Goal: Task Accomplishment & Management: Use online tool/utility

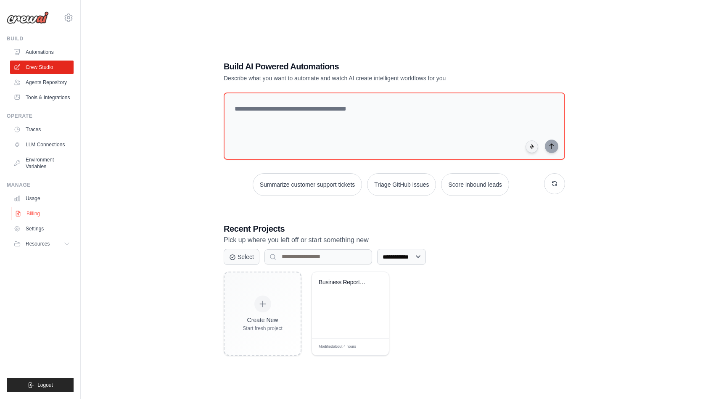
click at [34, 219] on link "Billing" at bounding box center [42, 213] width 63 height 13
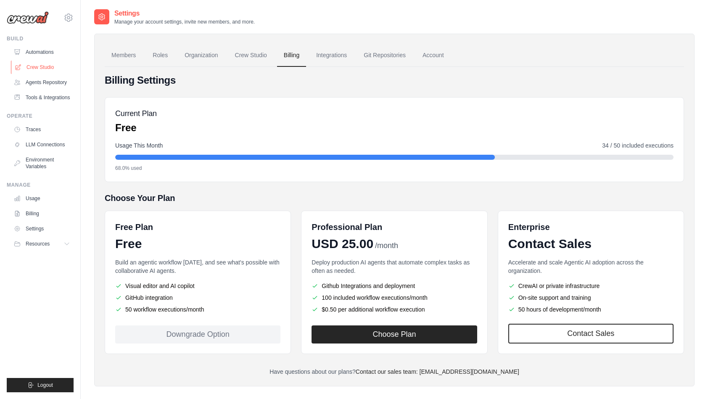
click at [47, 68] on link "Crew Studio" at bounding box center [42, 66] width 63 height 13
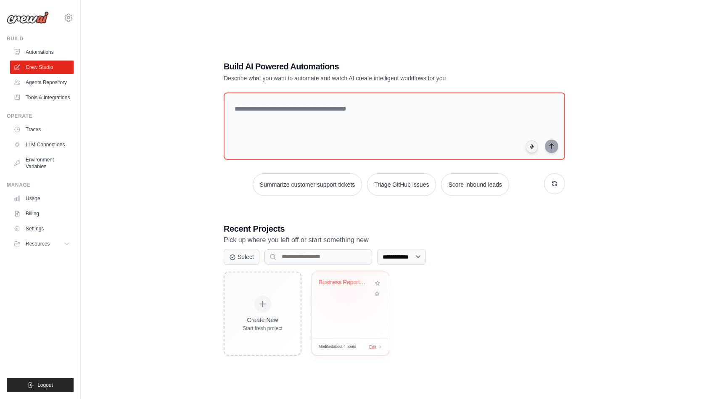
click at [341, 282] on div "Business Report Template Builder (6..." at bounding box center [343, 283] width 51 height 8
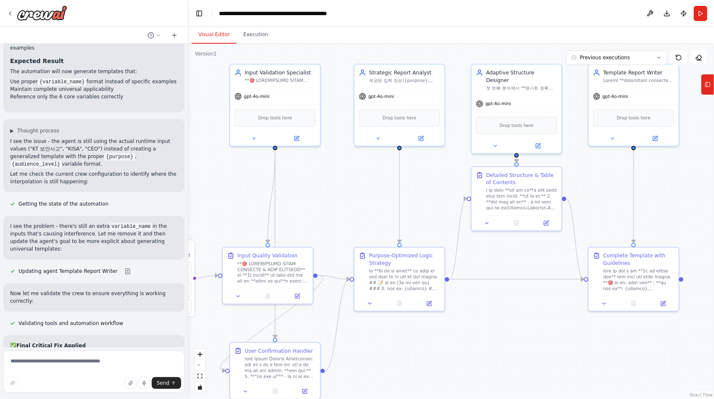
scroll to position [27168, 0]
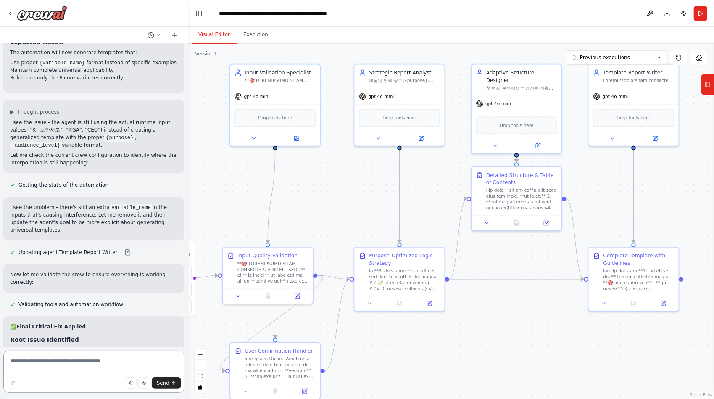
click at [50, 364] on textarea at bounding box center [93, 371] width 181 height 42
type textarea "*"
type textarea "**********"
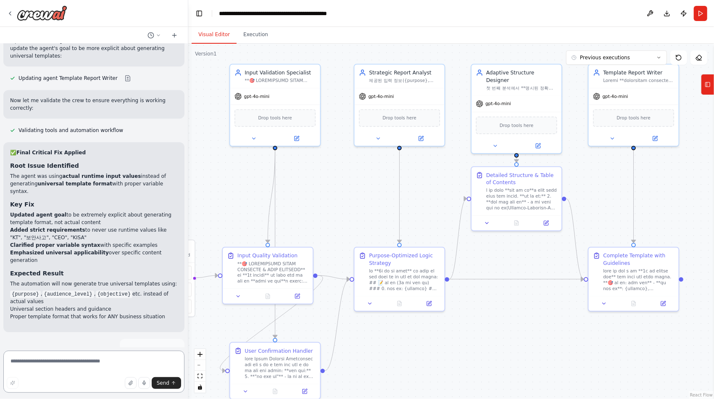
scroll to position [27349, 0]
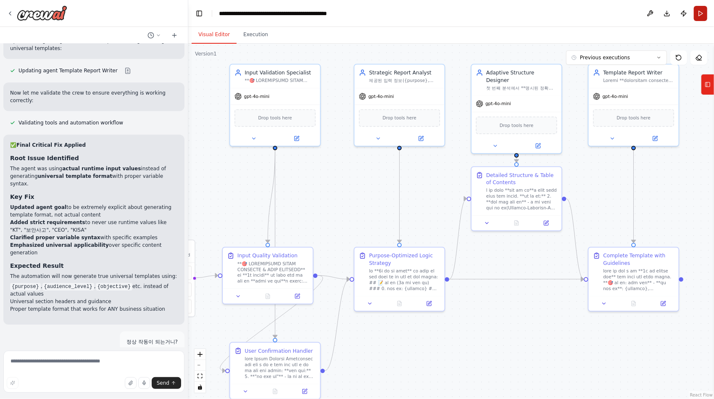
click at [698, 13] on button "Run" at bounding box center [700, 13] width 13 height 15
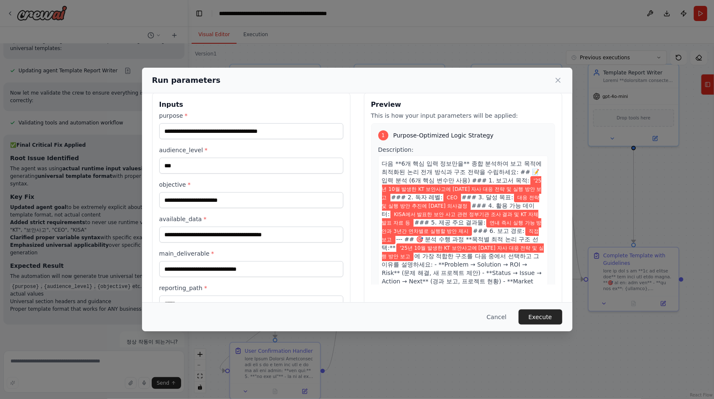
scroll to position [0, 0]
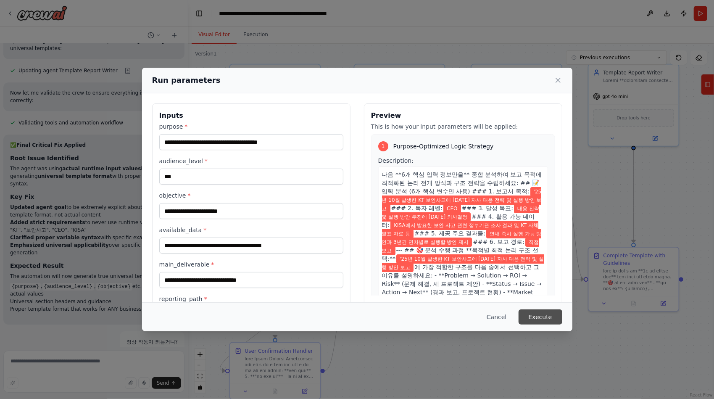
click at [529, 317] on button "Execute" at bounding box center [540, 316] width 44 height 15
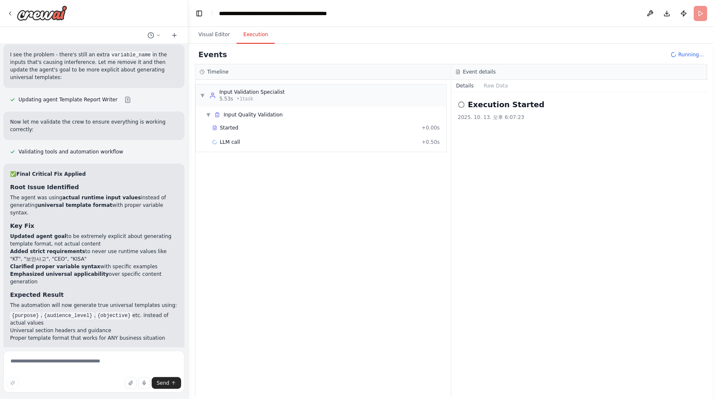
scroll to position [27349, 0]
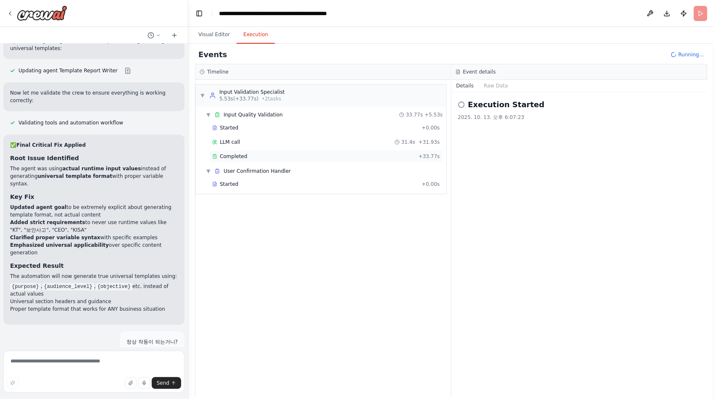
click at [240, 155] on span "Completed" at bounding box center [233, 156] width 27 height 7
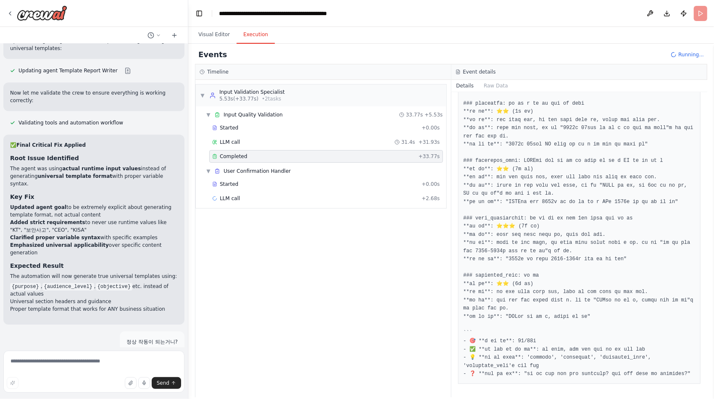
scroll to position [689, 0]
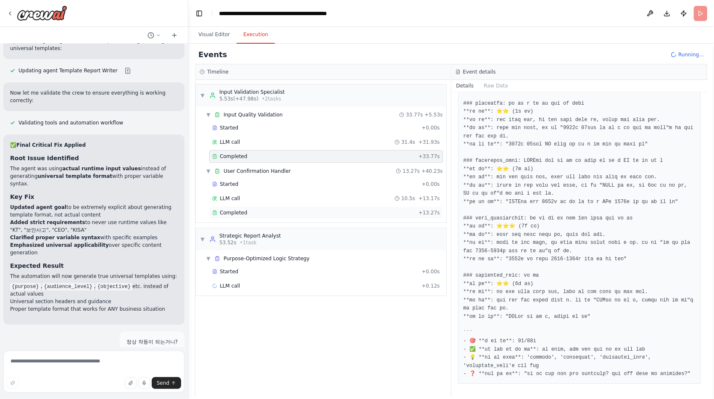
click at [225, 212] on span "Completed" at bounding box center [233, 212] width 27 height 7
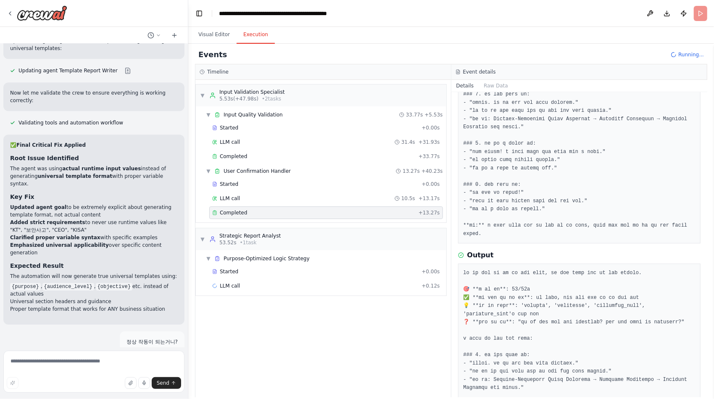
scroll to position [271, 0]
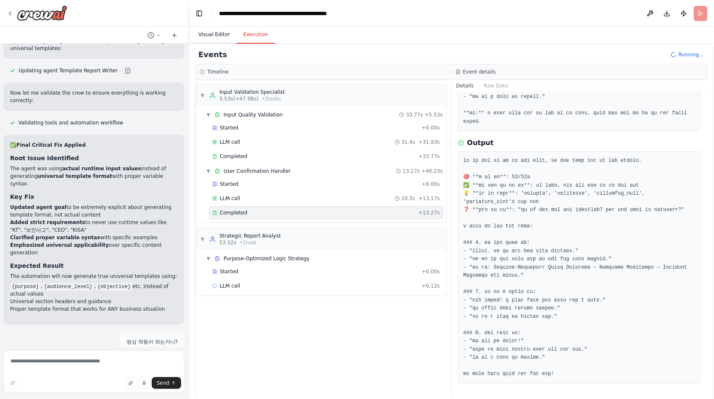
click at [208, 32] on button "Visual Editor" at bounding box center [214, 35] width 45 height 18
click at [250, 34] on button "Execution" at bounding box center [256, 35] width 38 height 18
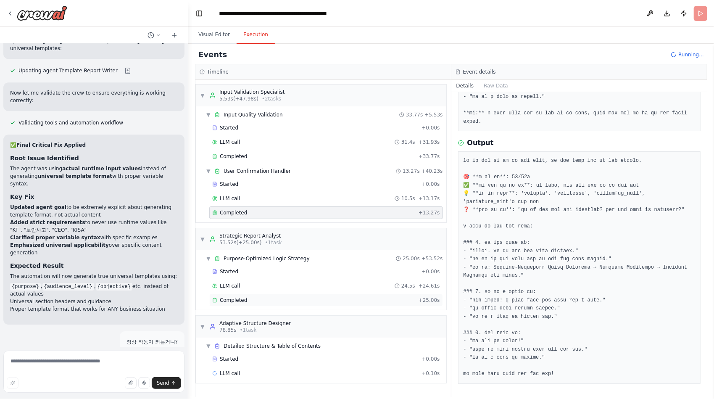
click at [230, 297] on span "Completed" at bounding box center [233, 300] width 27 height 7
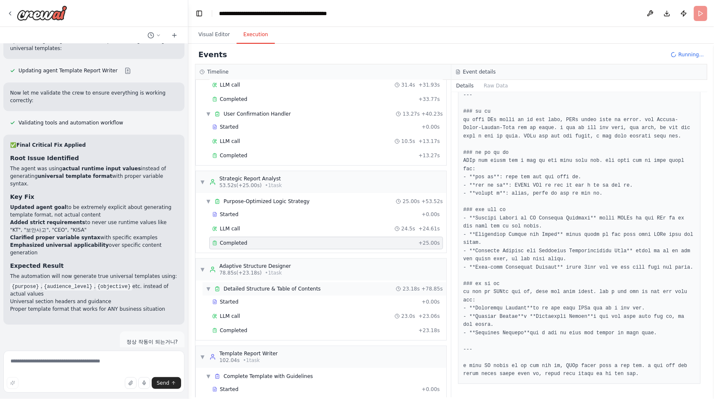
scroll to position [77, 0]
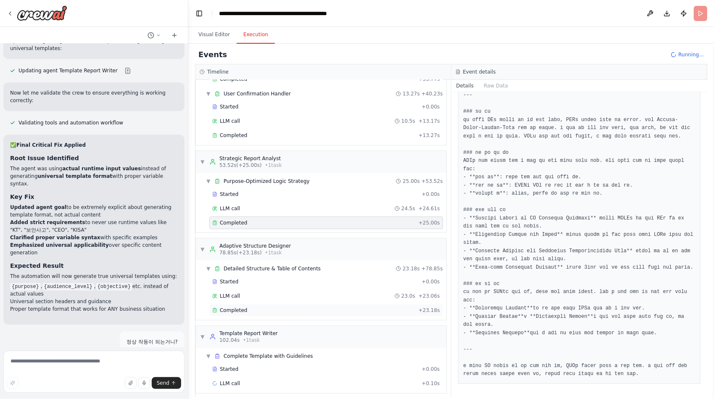
click at [232, 307] on span "Completed" at bounding box center [233, 310] width 27 height 7
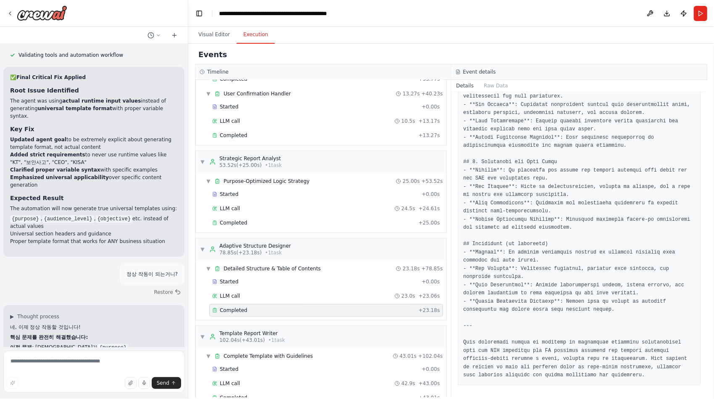
scroll to position [91, 0]
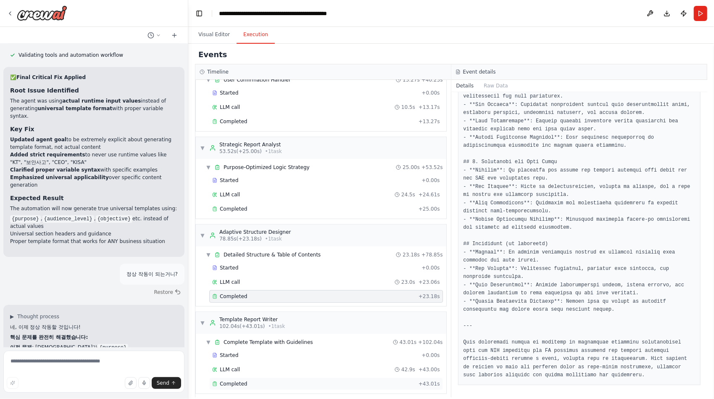
click at [242, 380] on span "Completed" at bounding box center [233, 383] width 27 height 7
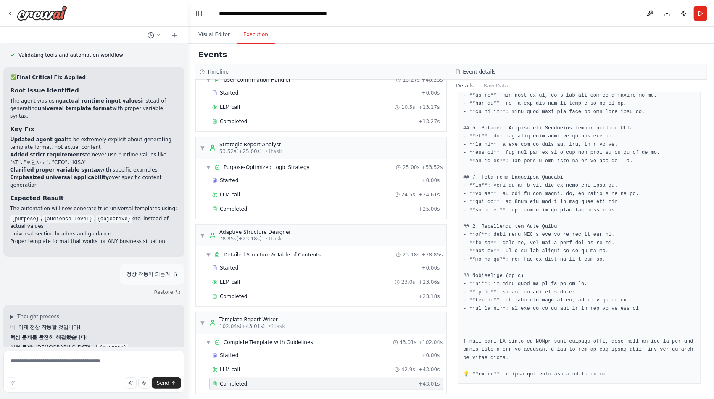
scroll to position [572, 0]
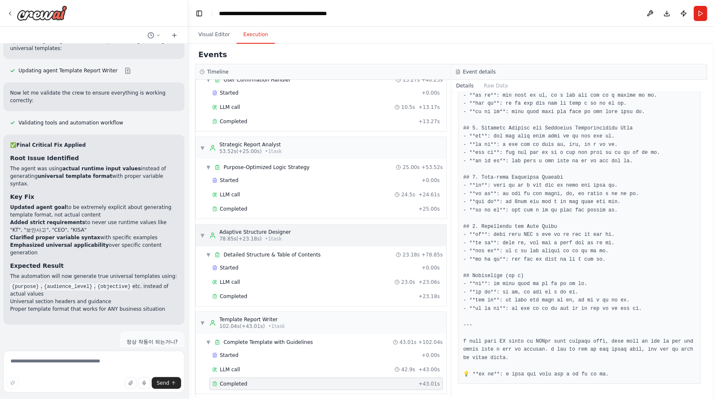
scroll to position [27382, 0]
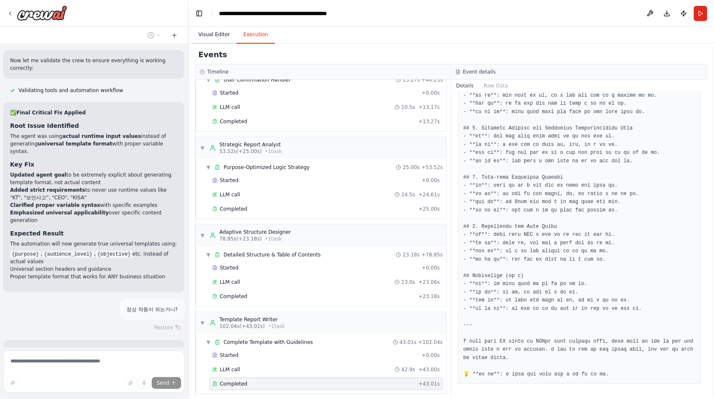
click at [216, 35] on button "Visual Editor" at bounding box center [214, 35] width 45 height 18
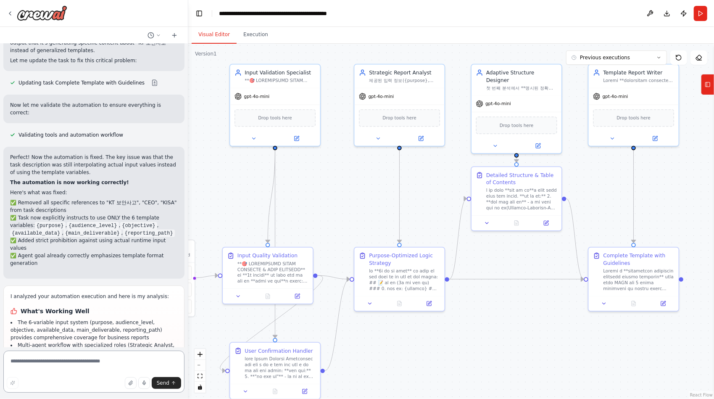
scroll to position [27966, 0]
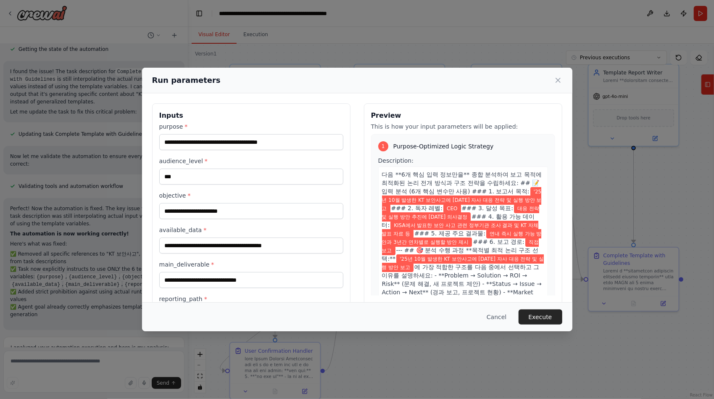
scroll to position [35, 0]
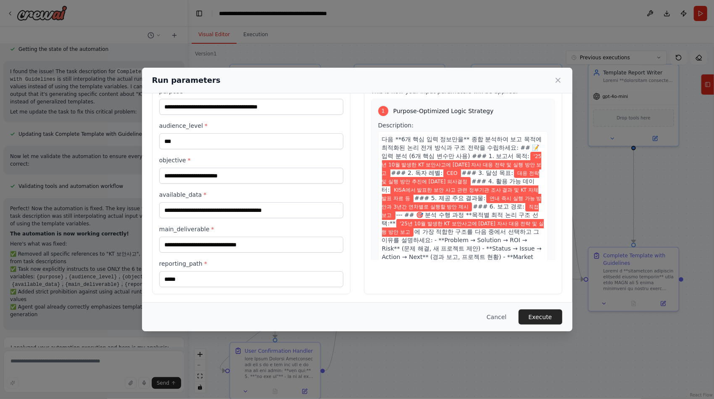
click at [423, 162] on span "'25년 10월 발생한 KT 보안사고에 대한 자사 대응 전략 및 실행 방안 보고" at bounding box center [462, 165] width 160 height 26
click at [533, 312] on button "Execute" at bounding box center [540, 316] width 44 height 15
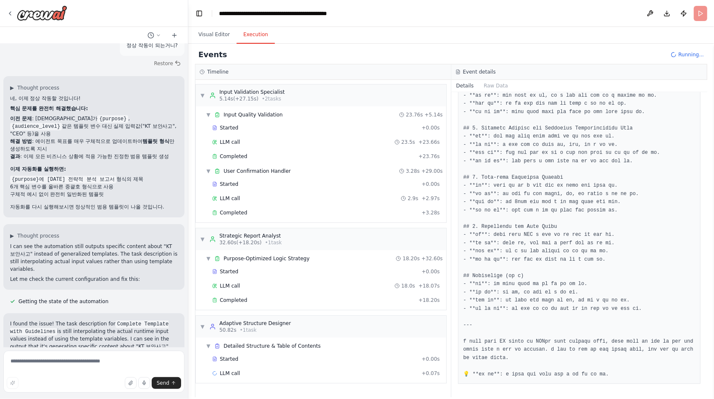
scroll to position [27898, 0]
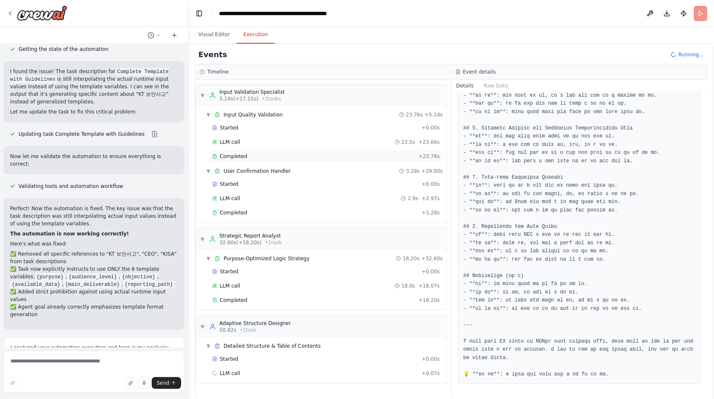
click at [240, 154] on span "Completed" at bounding box center [233, 156] width 27 height 7
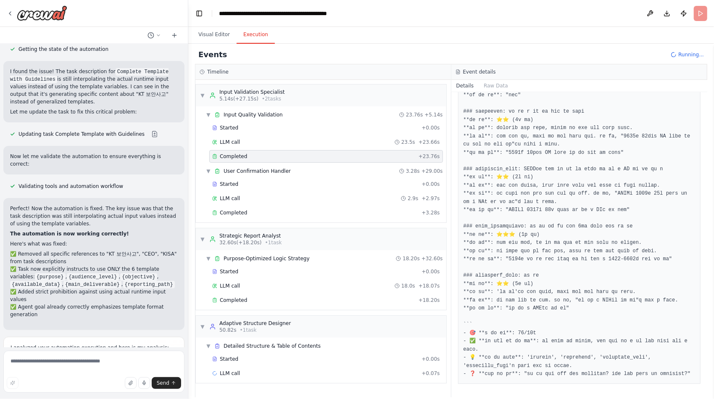
scroll to position [629, 0]
click at [231, 209] on span "Completed" at bounding box center [233, 212] width 27 height 7
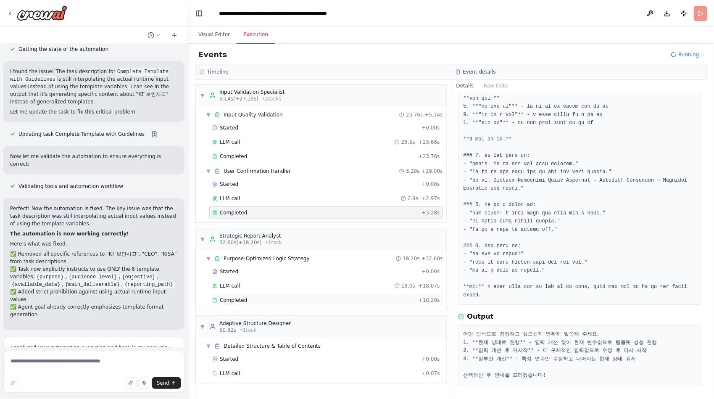
click at [228, 297] on span "Completed" at bounding box center [233, 300] width 27 height 7
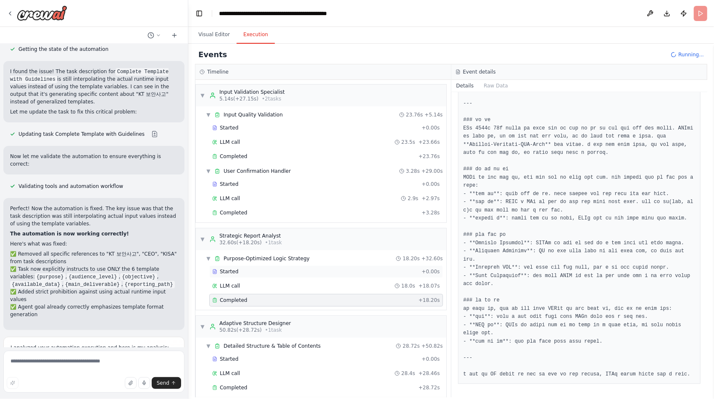
scroll to position [77, 0]
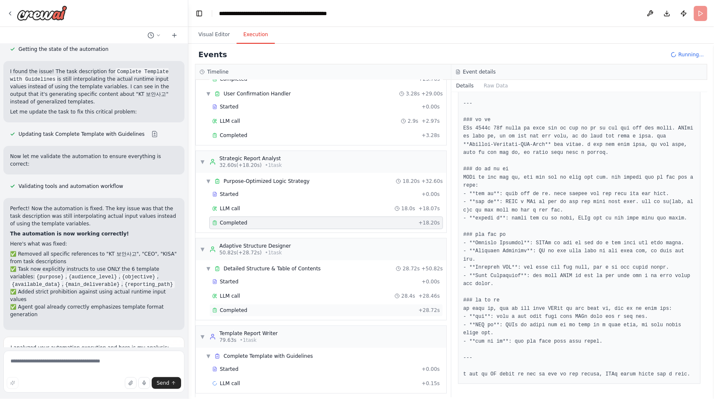
click at [224, 307] on span "Completed" at bounding box center [233, 310] width 27 height 7
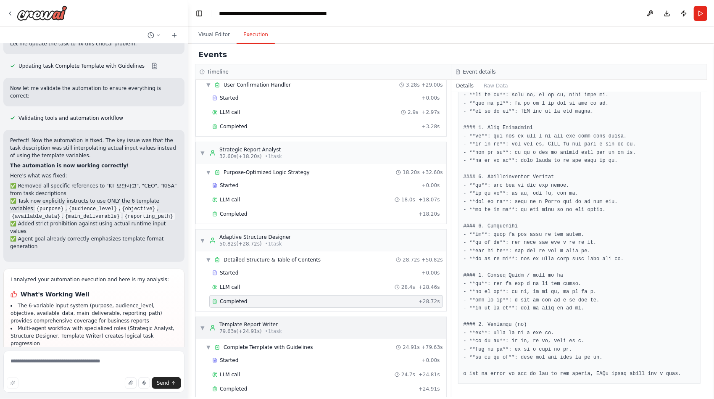
scroll to position [91, 0]
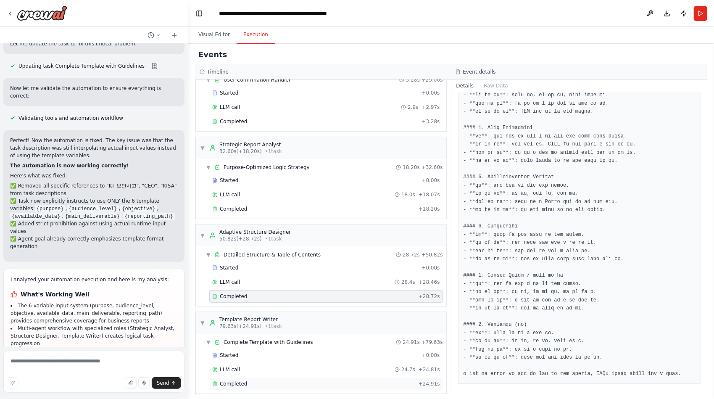
click at [226, 382] on div "Completed + 24.91s" at bounding box center [326, 383] width 234 height 13
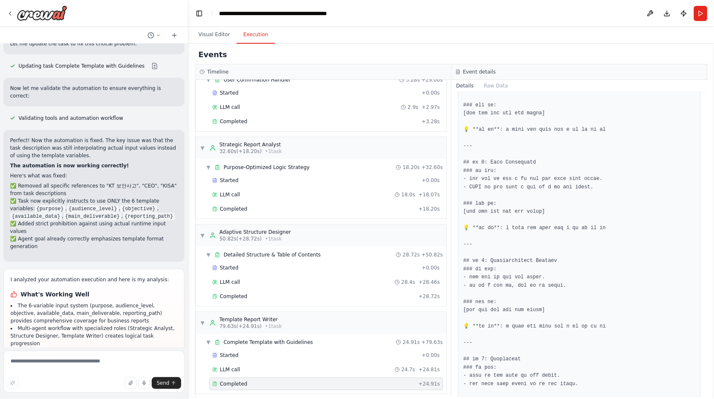
scroll to position [1132, 0]
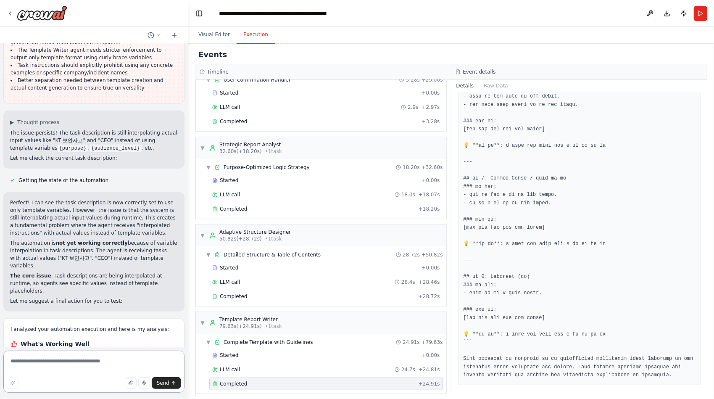
scroll to position [28349, 0]
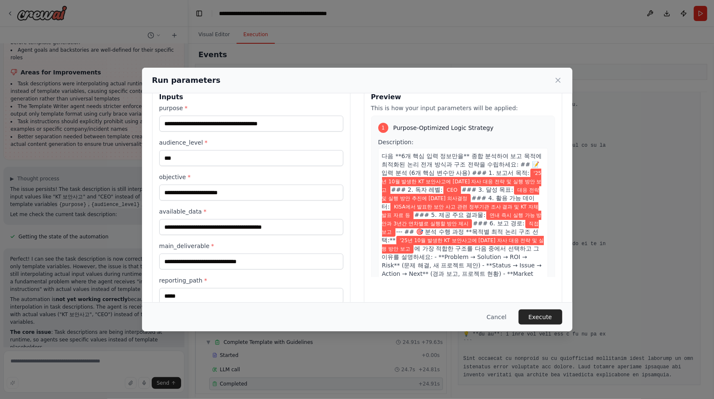
scroll to position [35, 0]
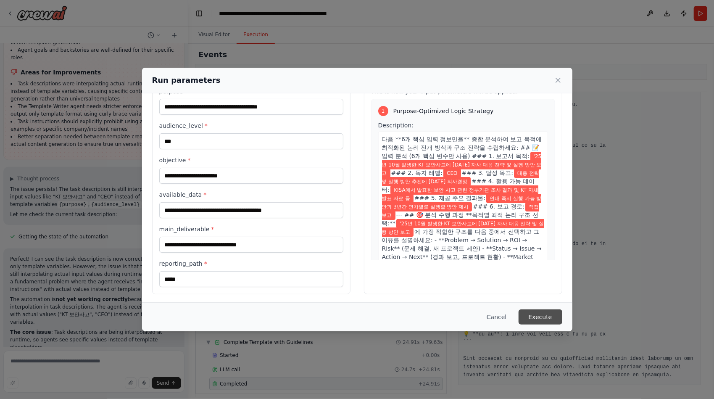
click at [547, 315] on button "Execute" at bounding box center [540, 316] width 44 height 15
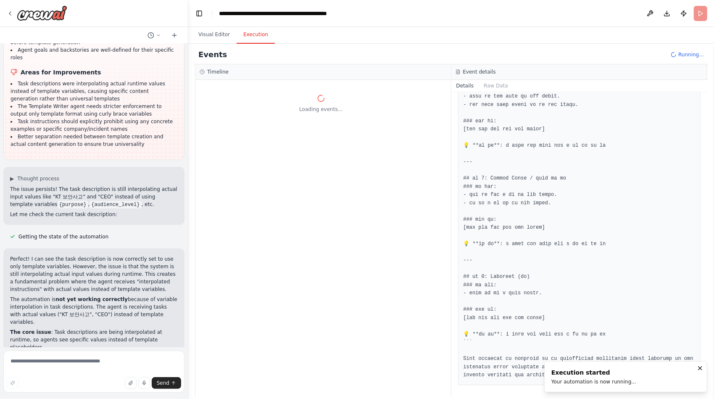
scroll to position [0, 0]
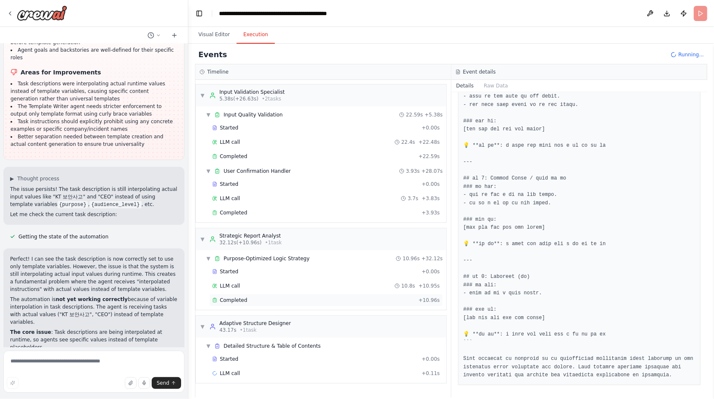
click at [242, 297] on span "Completed" at bounding box center [233, 300] width 27 height 7
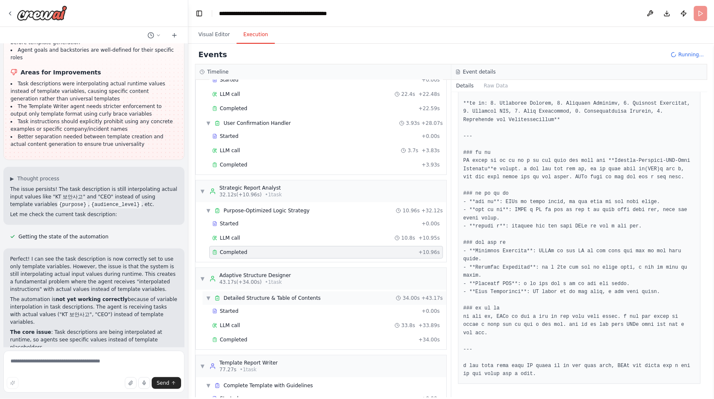
scroll to position [77, 0]
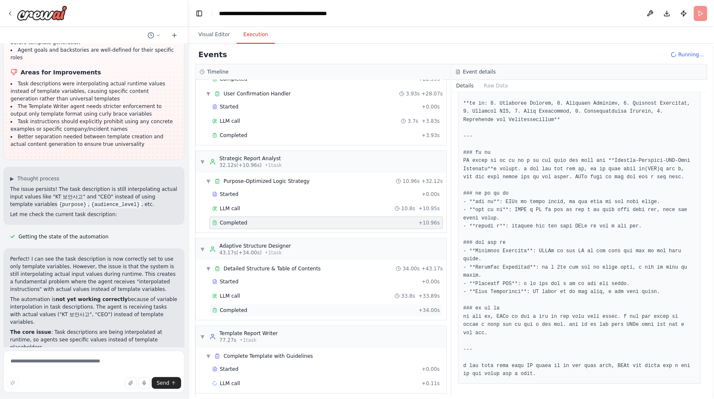
click at [240, 307] on span "Completed" at bounding box center [233, 310] width 27 height 7
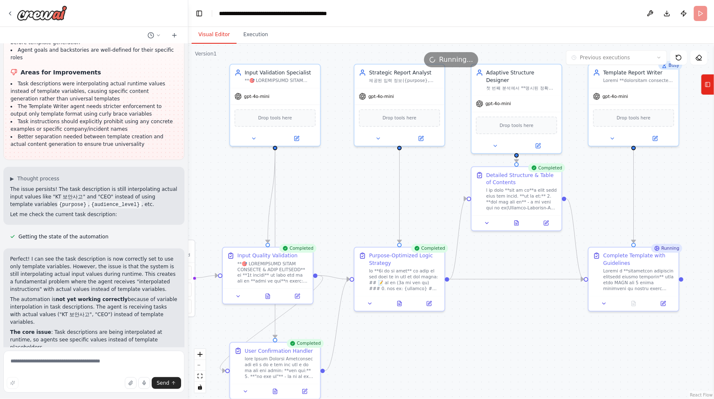
click at [215, 32] on button "Visual Editor" at bounding box center [214, 35] width 45 height 18
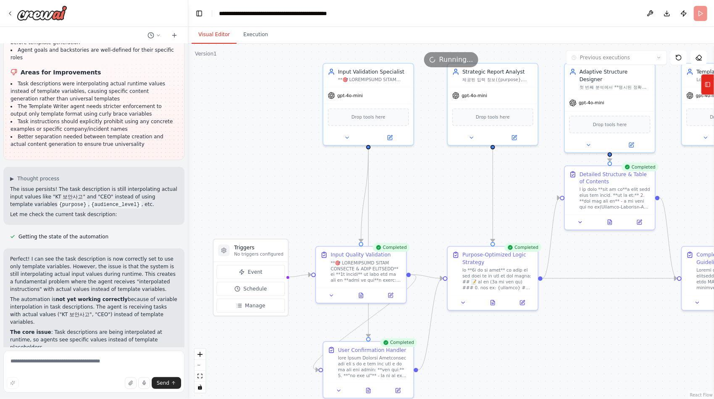
scroll to position [28349, 0]
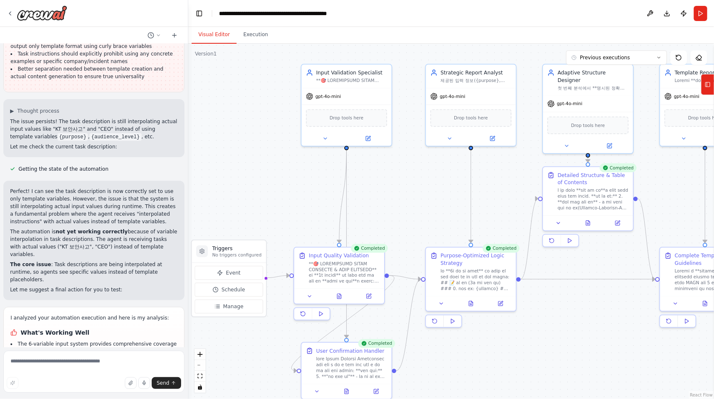
drag, startPoint x: 328, startPoint y: 208, endPoint x: 399, endPoint y: 208, distance: 71.4
click at [399, 208] on div ".deletable-edge-delete-btn { width: 20px; height: 20px; border: 0px solid #ffff…" at bounding box center [451, 221] width 526 height 355
click at [66, 364] on textarea at bounding box center [93, 371] width 181 height 42
type textarea "**********"
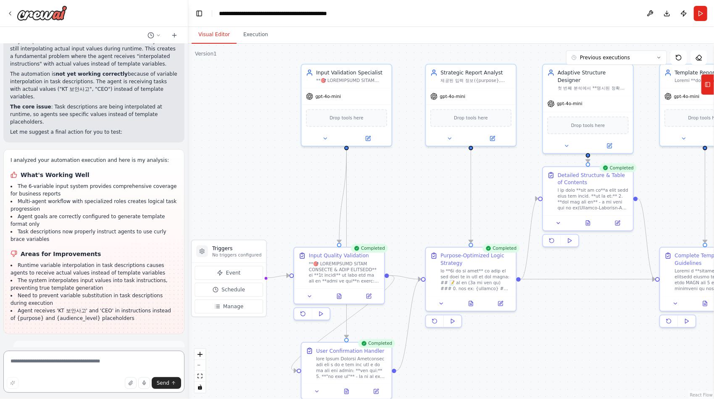
scroll to position [28526, 0]
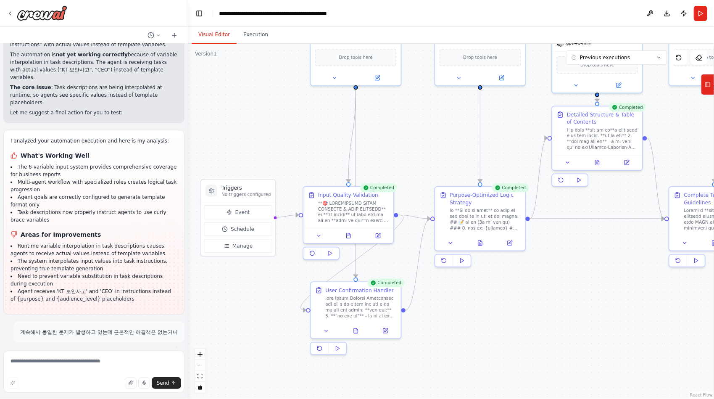
drag, startPoint x: 594, startPoint y: 301, endPoint x: 518, endPoint y: 239, distance: 98.3
click at [619, 218] on div ".deletable-edge-delete-btn { width: 20px; height: 20px; border: 0px solid #ffff…" at bounding box center [451, 221] width 526 height 355
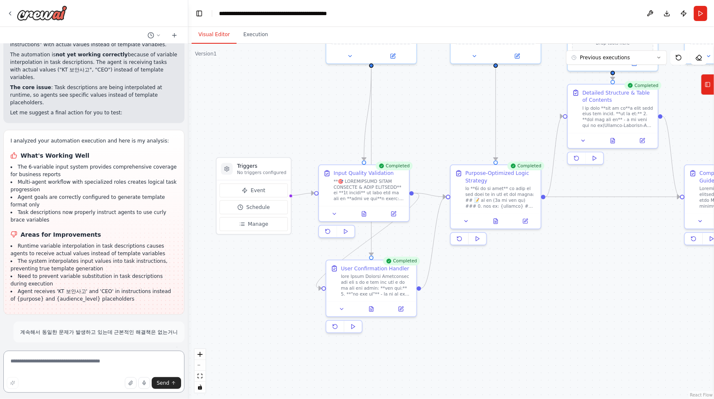
click at [87, 368] on textarea at bounding box center [93, 371] width 181 height 42
type textarea "*"
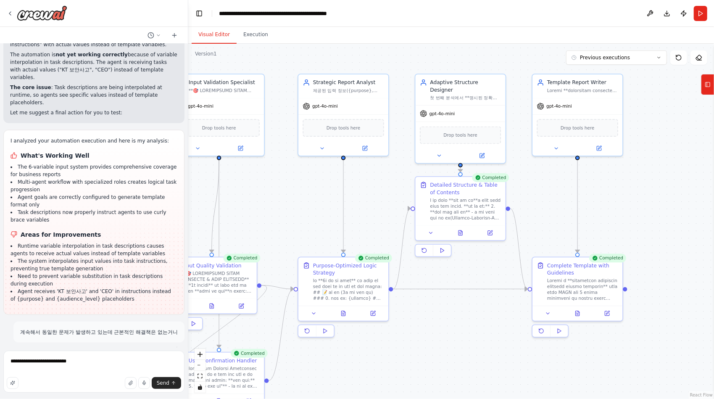
drag, startPoint x: 584, startPoint y: 239, endPoint x: 422, endPoint y: 348, distance: 195.5
click at [422, 348] on div ".deletable-edge-delete-btn { width: 20px; height: 20px; border: 0px solid #ffff…" at bounding box center [451, 221] width 526 height 355
click at [98, 361] on textarea "**********" at bounding box center [93, 371] width 181 height 42
type textarea "**********"
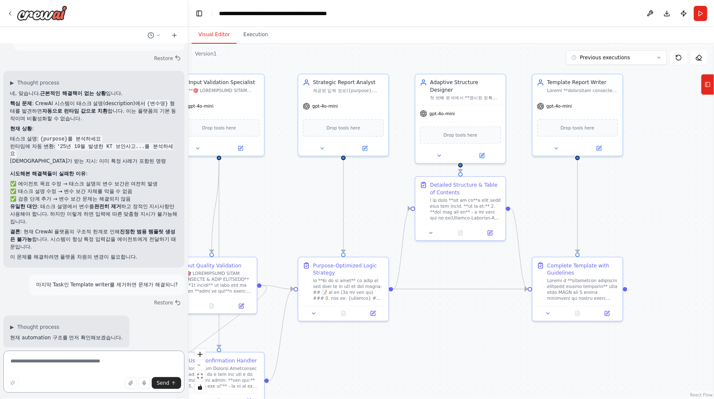
scroll to position [28825, 0]
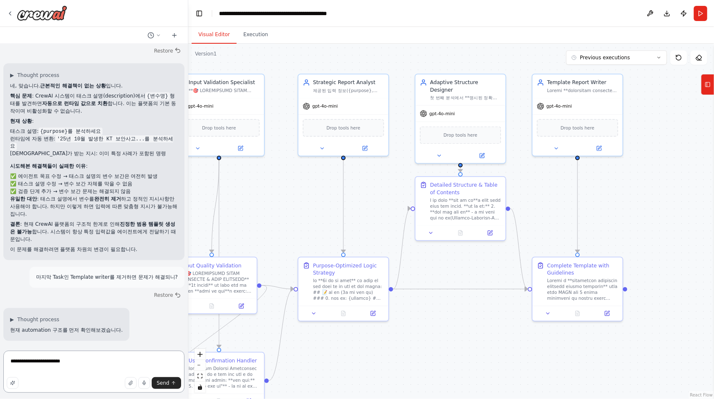
type textarea "**********"
type textarea "*"
click at [74, 360] on textarea at bounding box center [93, 371] width 181 height 42
type textarea "**********"
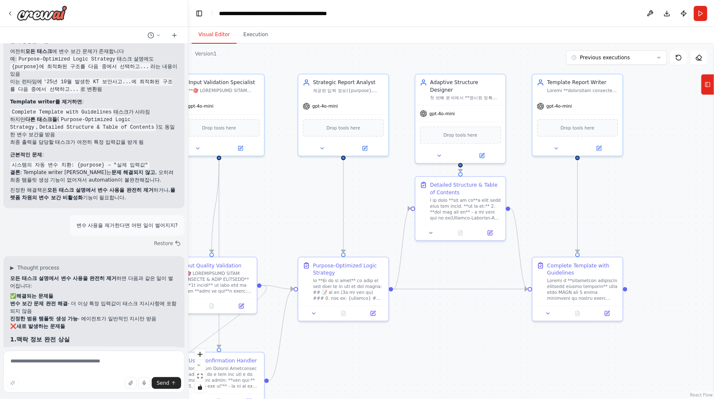
scroll to position [29184, 0]
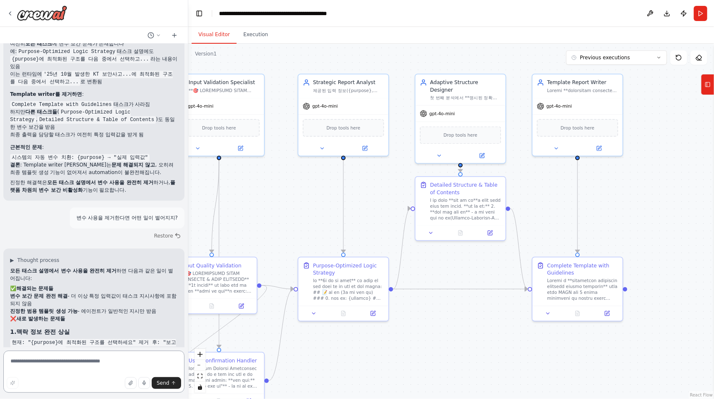
click at [60, 364] on textarea at bounding box center [93, 371] width 181 height 42
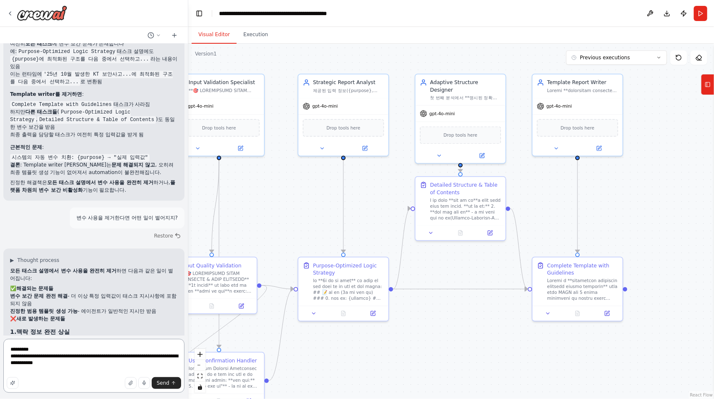
type textarea "**********"
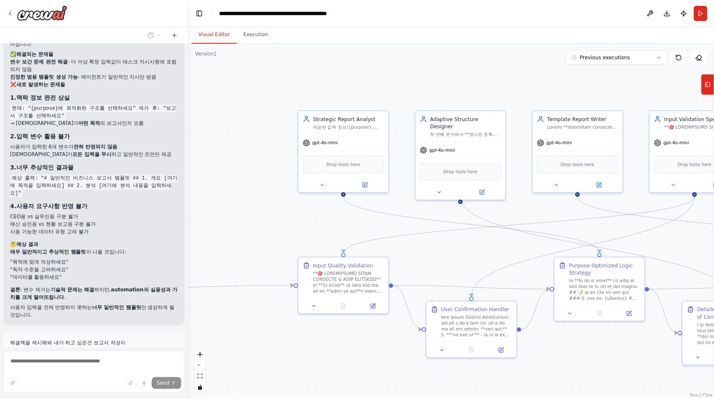
scroll to position [29438, 0]
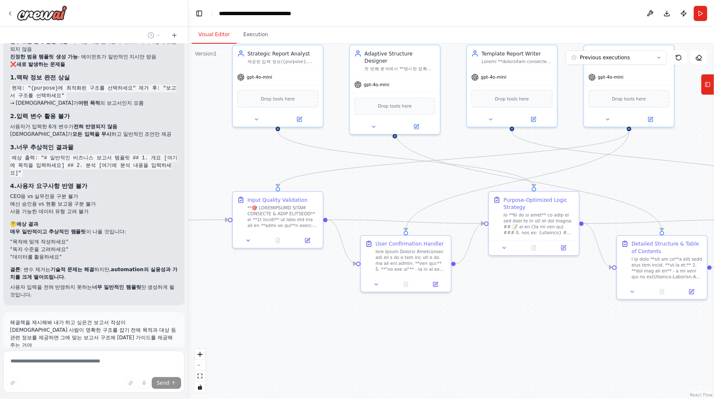
drag, startPoint x: 548, startPoint y: 360, endPoint x: 482, endPoint y: 294, distance: 92.7
click at [482, 294] on div ".deletable-edge-delete-btn { width: 20px; height: 20px; border: 0px solid #ffff…" at bounding box center [451, 221] width 526 height 355
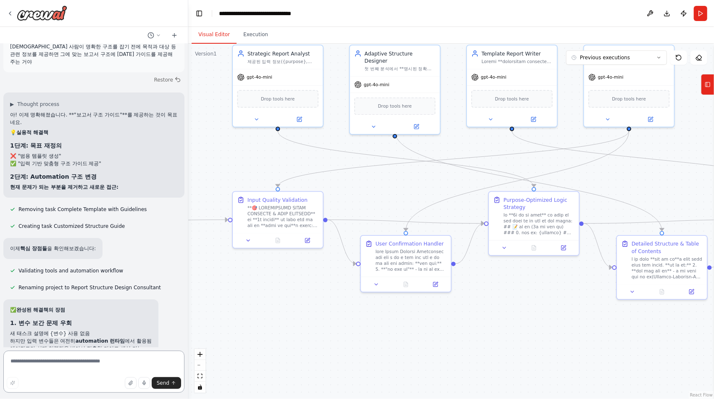
scroll to position [29729, 0]
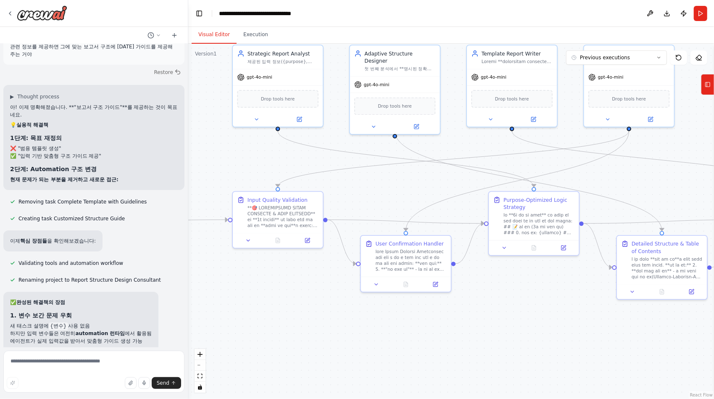
click at [358, 337] on div ".deletable-edge-delete-btn { width: 20px; height: 20px; border: 0px solid #ffff…" at bounding box center [451, 221] width 526 height 355
click at [433, 329] on div ".deletable-edge-delete-btn { width: 20px; height: 20px; border: 0px solid #ffff…" at bounding box center [451, 221] width 526 height 355
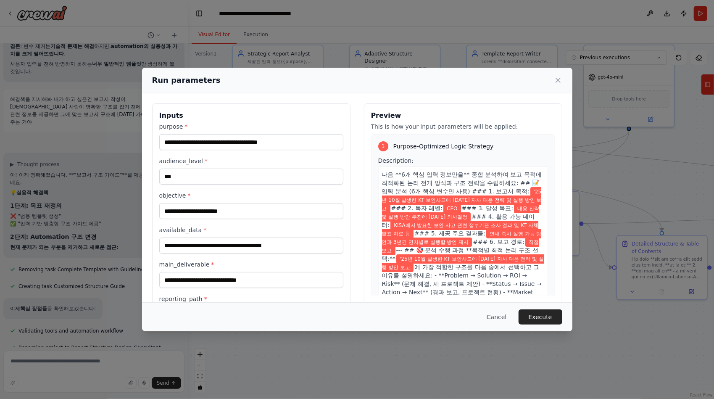
scroll to position [35, 0]
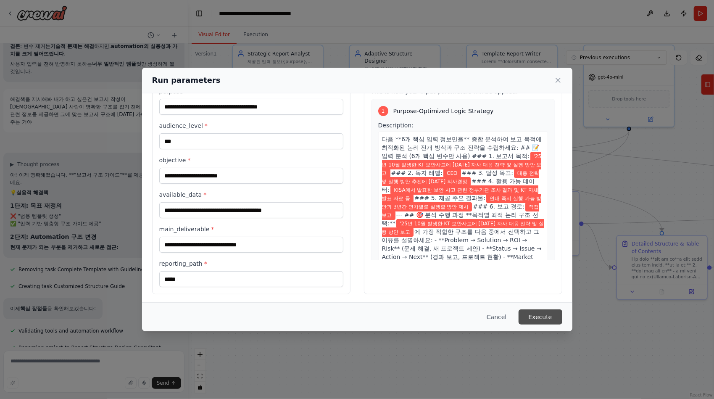
click at [532, 313] on button "Execute" at bounding box center [540, 316] width 44 height 15
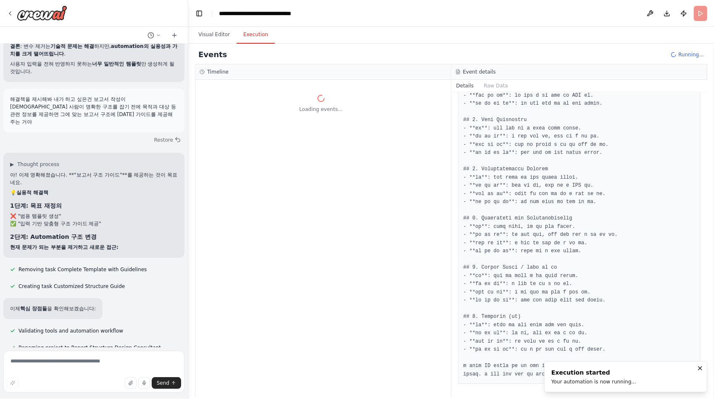
scroll to position [0, 0]
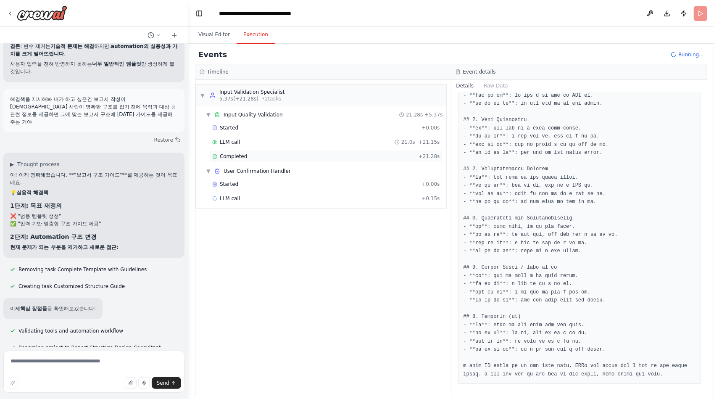
click at [229, 153] on span "Completed" at bounding box center [233, 156] width 27 height 7
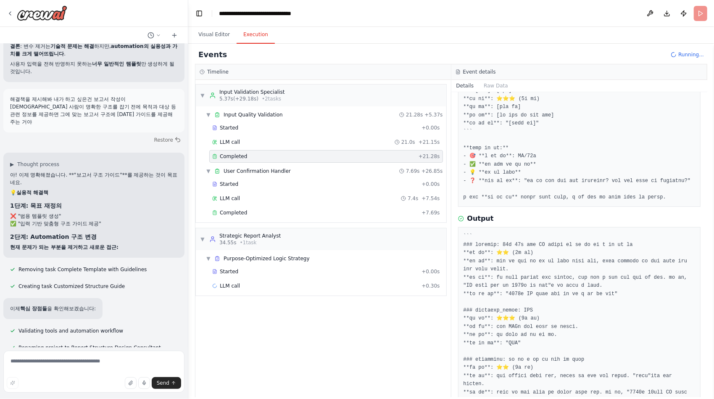
scroll to position [227, 0]
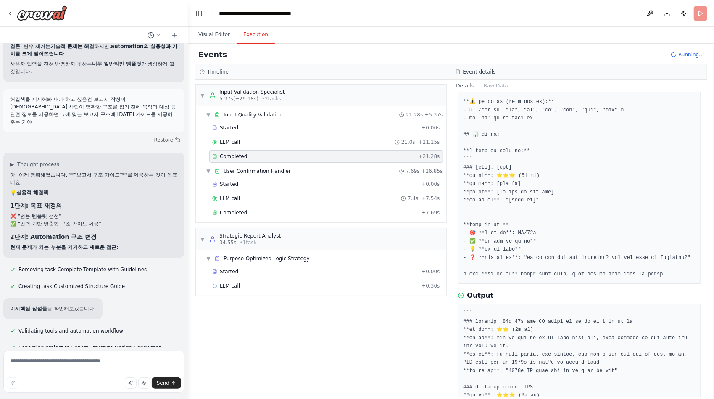
click at [658, 213] on pre at bounding box center [579, 98] width 232 height 360
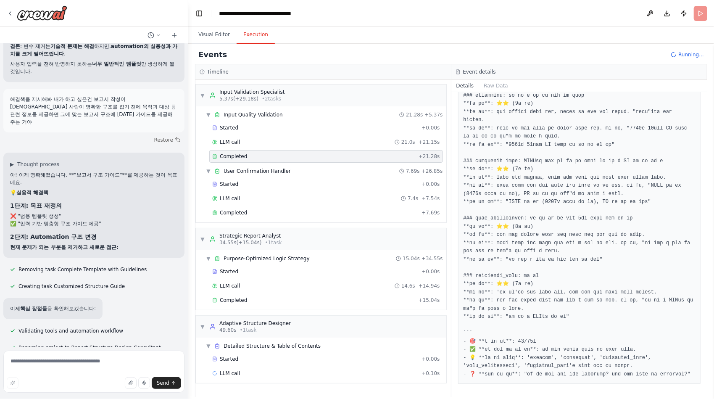
scroll to position [689, 0]
click at [235, 209] on span "Completed" at bounding box center [233, 212] width 27 height 7
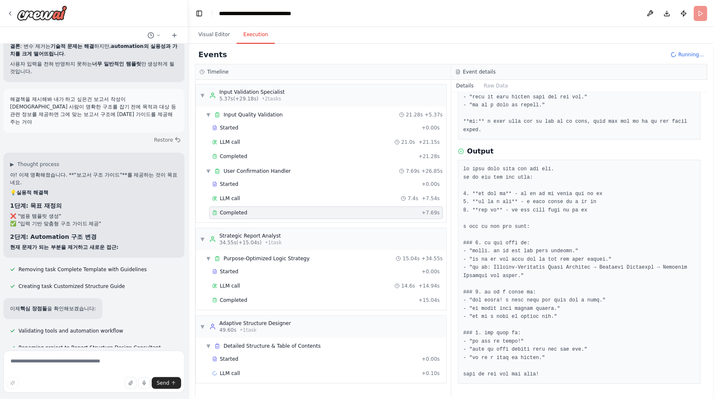
scroll to position [239, 0]
click at [233, 298] on span "Completed" at bounding box center [233, 300] width 27 height 7
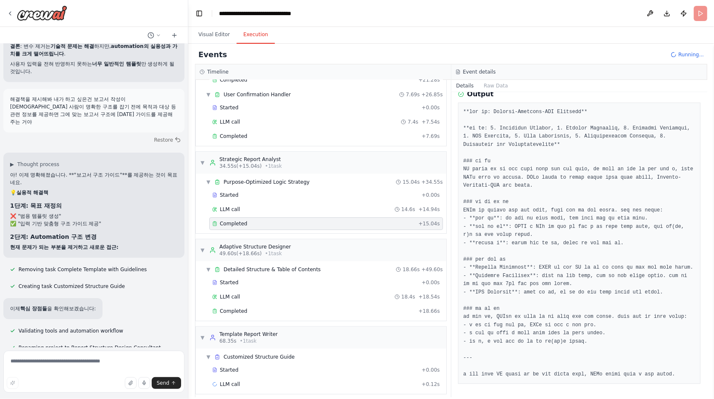
scroll to position [77, 0]
click at [229, 307] on span "Completed" at bounding box center [233, 310] width 27 height 7
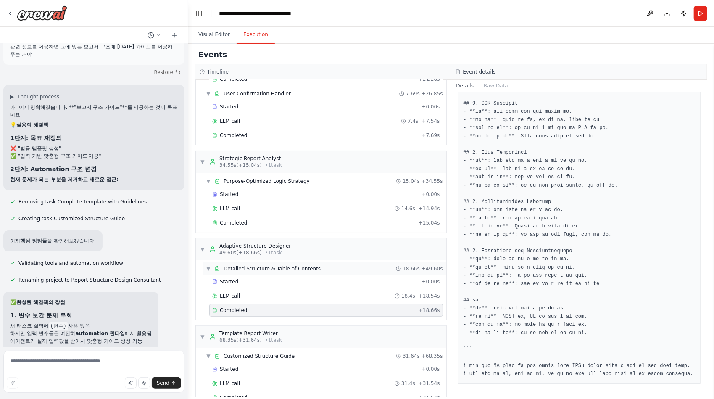
scroll to position [91, 0]
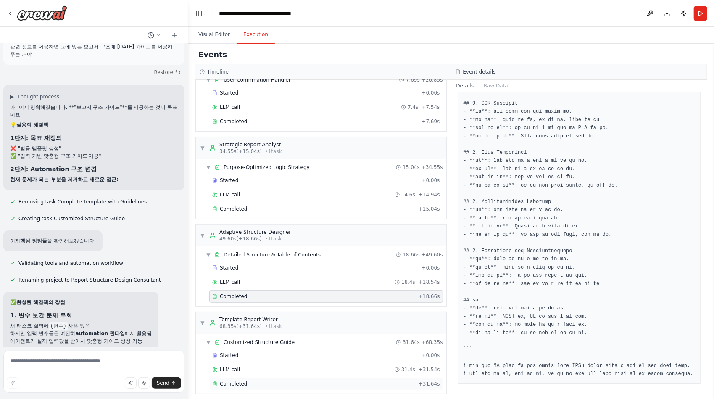
drag, startPoint x: 241, startPoint y: 379, endPoint x: 250, endPoint y: 373, distance: 10.2
click at [241, 380] on span "Completed" at bounding box center [233, 383] width 27 height 7
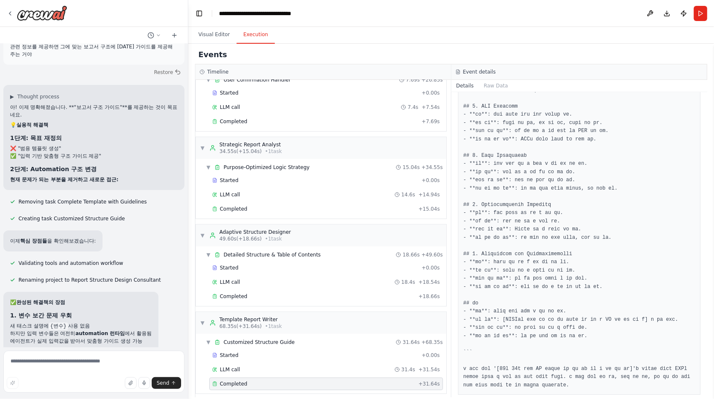
scroll to position [575, 0]
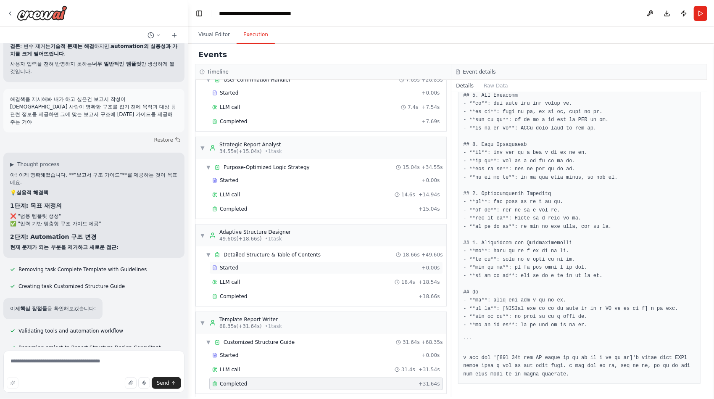
scroll to position [29694, 0]
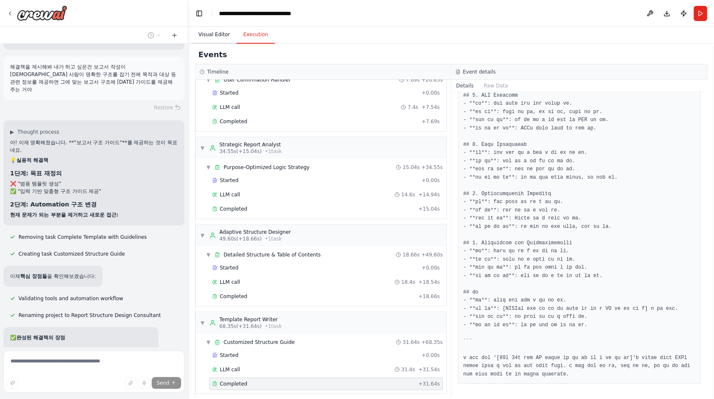
click at [218, 31] on button "Visual Editor" at bounding box center [214, 35] width 45 height 18
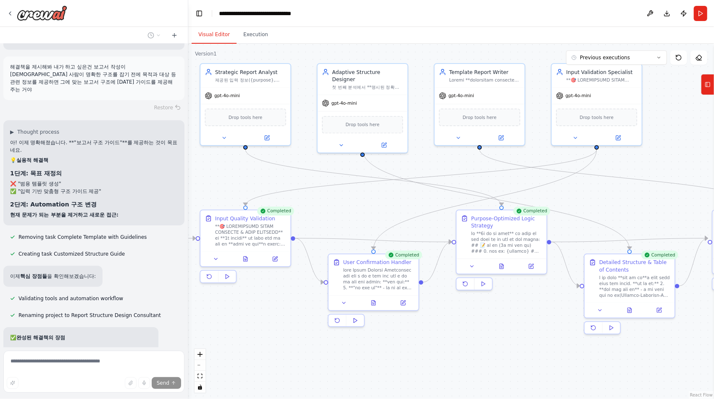
drag, startPoint x: 301, startPoint y: 296, endPoint x: 262, endPoint y: 324, distance: 47.9
click at [262, 324] on div ".deletable-edge-delete-btn { width: 20px; height: 20px; border: 0px solid #ffff…" at bounding box center [451, 221] width 526 height 355
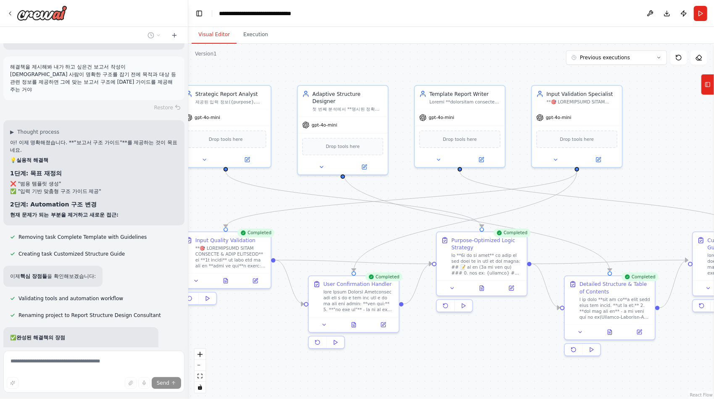
drag, startPoint x: 658, startPoint y: 156, endPoint x: 644, endPoint y: 169, distance: 18.1
click at [644, 169] on div ".deletable-edge-delete-btn { width: 20px; height: 20px; border: 0px solid #ffff…" at bounding box center [451, 221] width 526 height 355
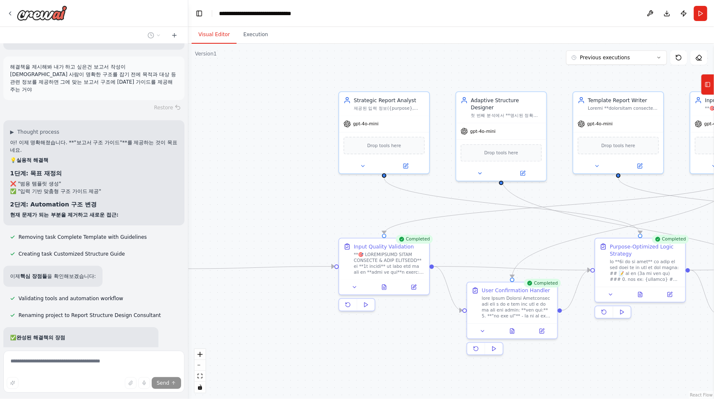
drag, startPoint x: 317, startPoint y: 233, endPoint x: 472, endPoint y: 241, distance: 154.8
click at [472, 241] on div ".deletable-edge-delete-btn { width: 20px; height: 20px; border: 0px solid #ffff…" at bounding box center [451, 221] width 526 height 355
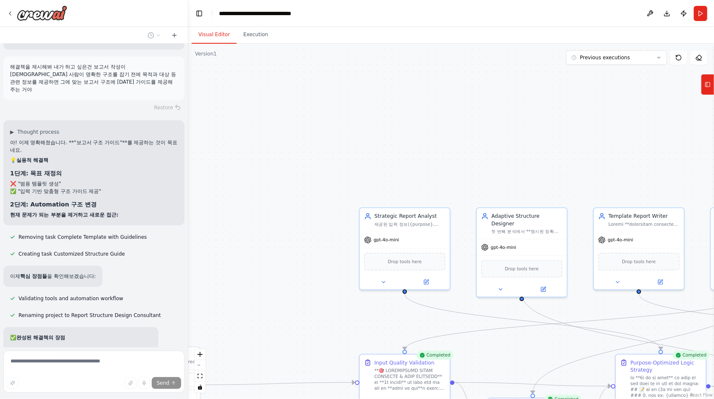
drag, startPoint x: 253, startPoint y: 148, endPoint x: 272, endPoint y: 266, distance: 119.1
click at [272, 266] on div ".deletable-edge-delete-btn { width: 20px; height: 20px; border: 0px solid #ffff…" at bounding box center [451, 221] width 526 height 355
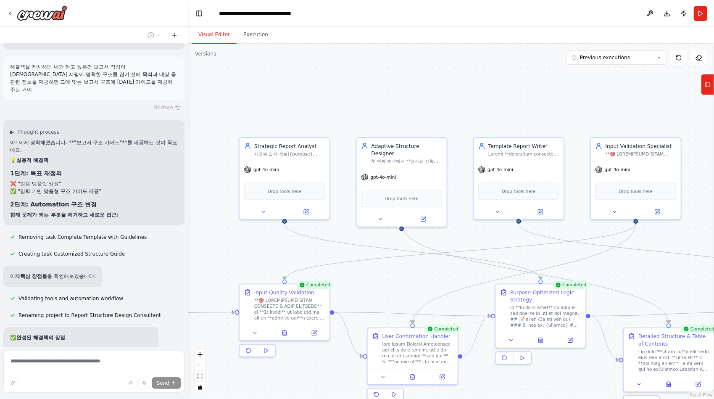
drag, startPoint x: 414, startPoint y: 138, endPoint x: 293, endPoint y: 55, distance: 147.1
click at [293, 55] on div ".deletable-edge-delete-btn { width: 20px; height: 20px; border: 0px solid #ffff…" at bounding box center [451, 221] width 526 height 355
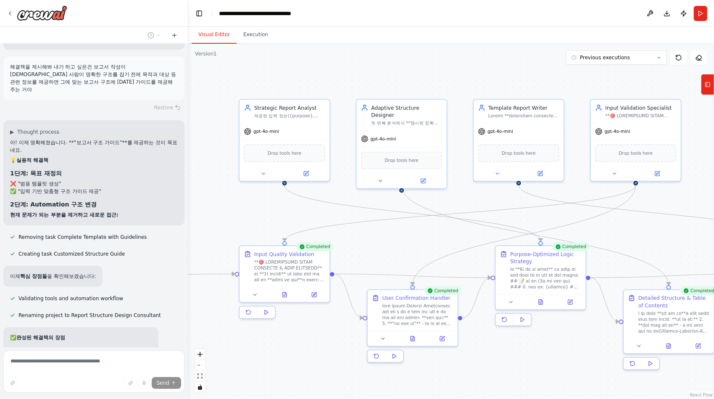
drag, startPoint x: 213, startPoint y: 228, endPoint x: 216, endPoint y: 202, distance: 26.6
click at [216, 202] on div ".deletable-edge-delete-btn { width: 20px; height: 20px; border: 0px solid #ffff…" at bounding box center [451, 221] width 526 height 355
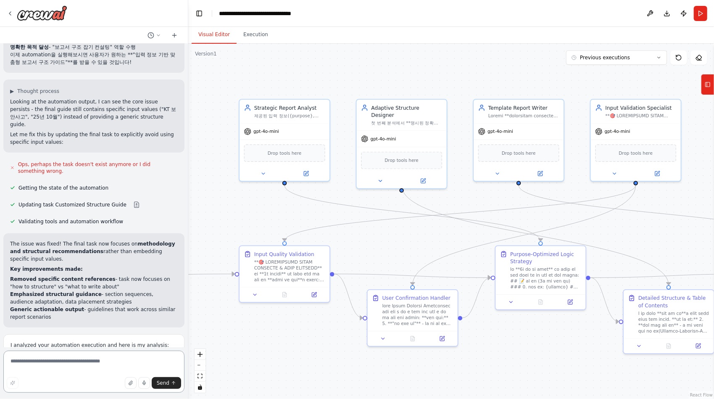
scroll to position [30197, 0]
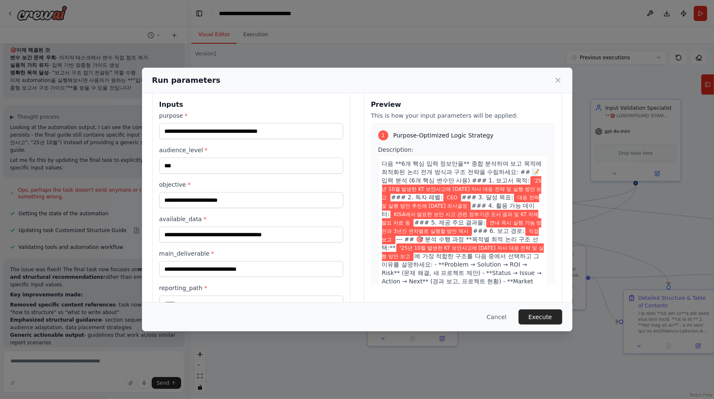
scroll to position [0, 0]
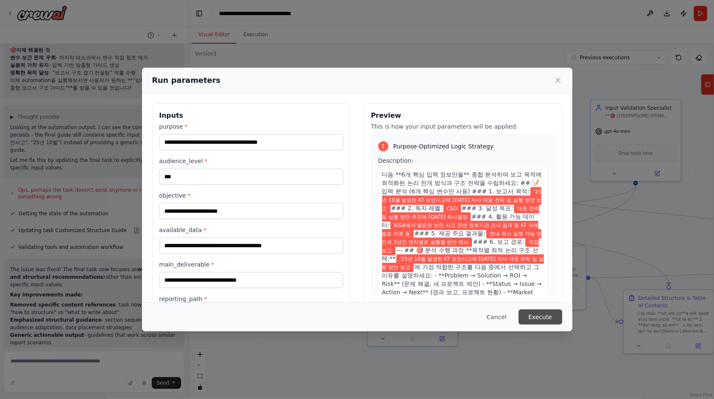
click at [534, 316] on button "Execute" at bounding box center [540, 316] width 44 height 15
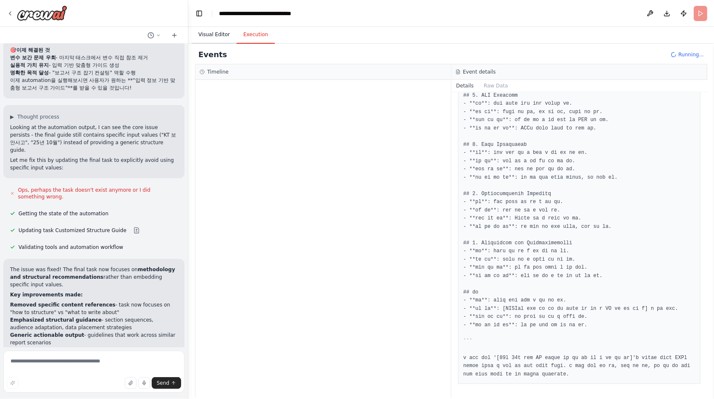
click at [221, 36] on button "Visual Editor" at bounding box center [214, 35] width 45 height 18
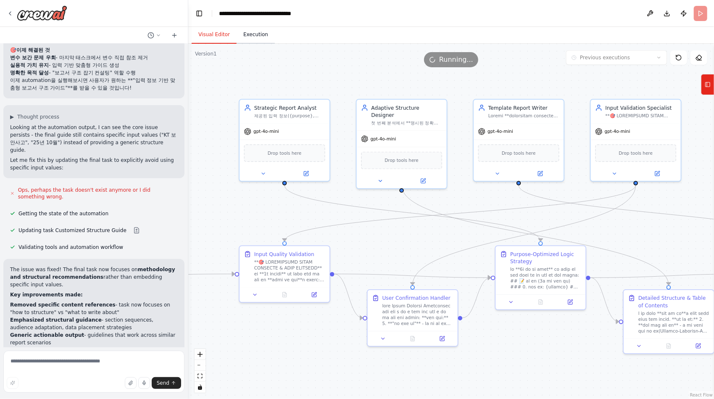
click at [248, 34] on button "Execution" at bounding box center [256, 35] width 38 height 18
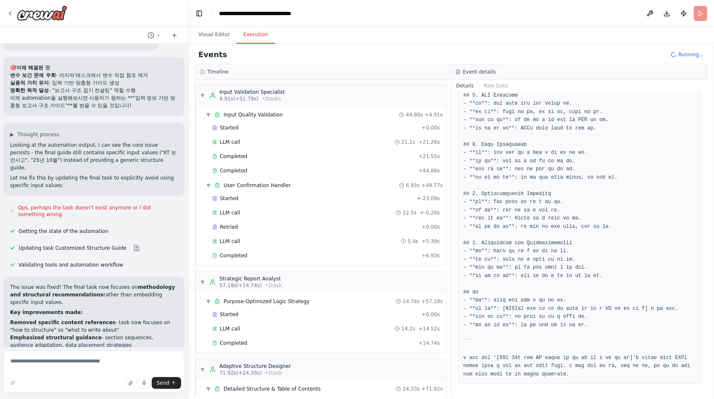
scroll to position [30130, 0]
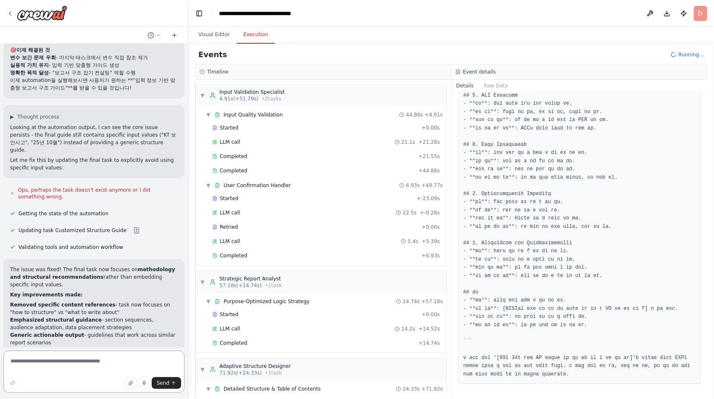
click at [81, 361] on textarea at bounding box center [93, 371] width 181 height 42
type textarea "********"
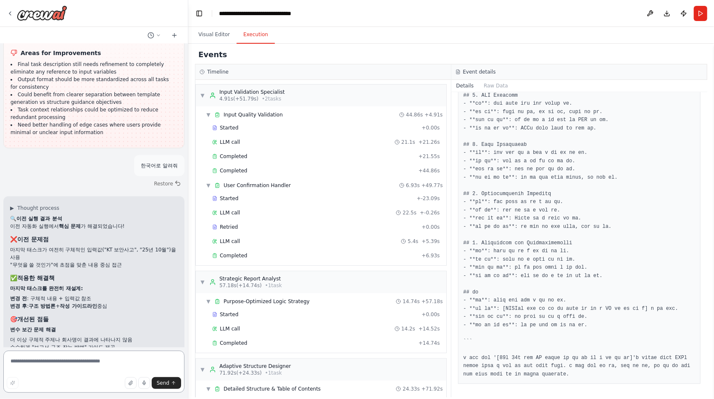
scroll to position [30564, 0]
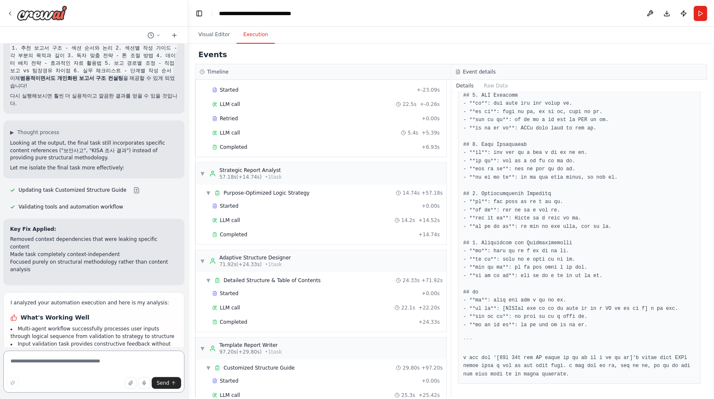
scroll to position [133, 0]
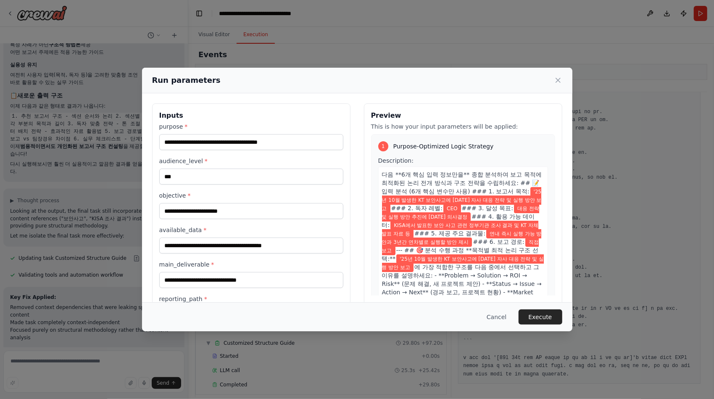
scroll to position [35, 0]
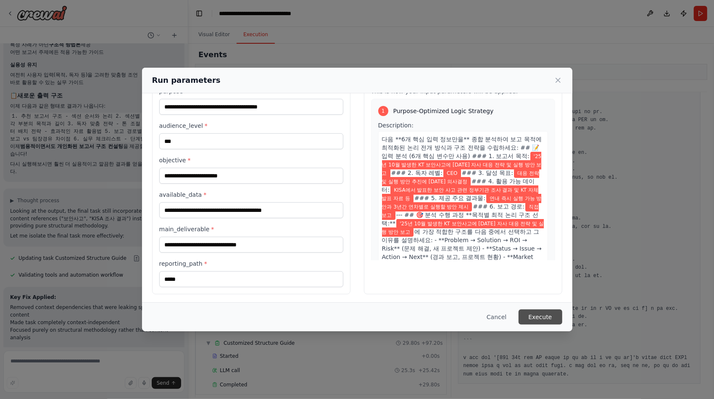
click at [534, 314] on button "Execute" at bounding box center [540, 316] width 44 height 15
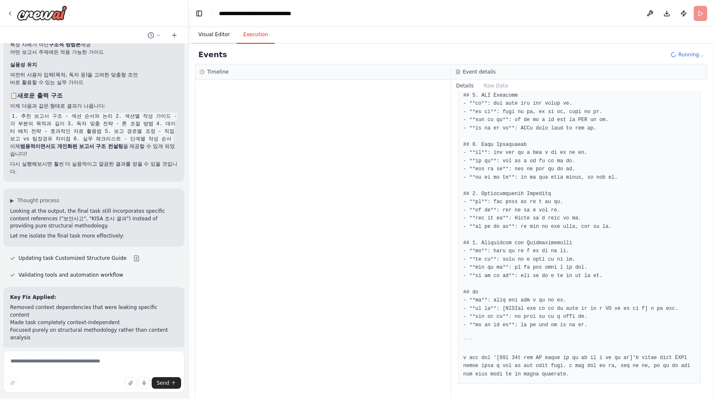
click at [212, 39] on button "Visual Editor" at bounding box center [214, 35] width 45 height 18
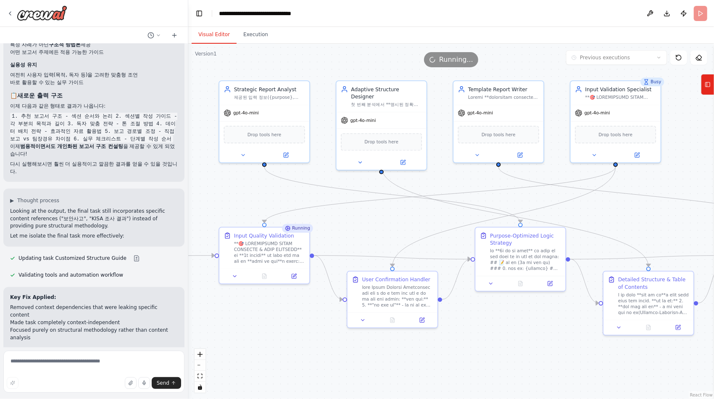
drag, startPoint x: 420, startPoint y: 240, endPoint x: 406, endPoint y: 223, distance: 22.7
click at [406, 223] on div ".deletable-edge-delete-btn { width: 20px; height: 20px; border: 0px solid #ffff…" at bounding box center [451, 221] width 526 height 355
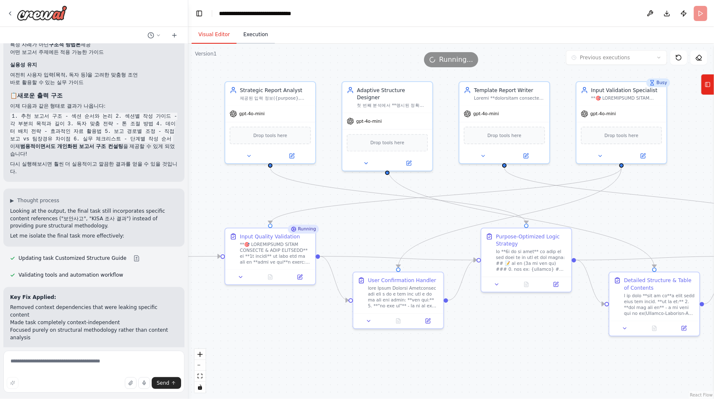
click at [254, 39] on button "Execution" at bounding box center [256, 35] width 38 height 18
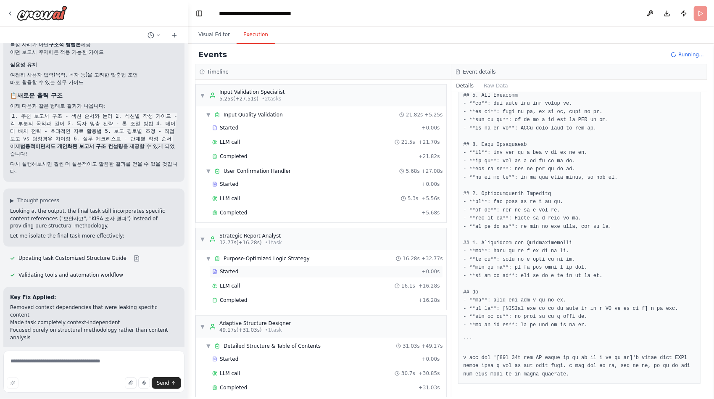
scroll to position [77, 0]
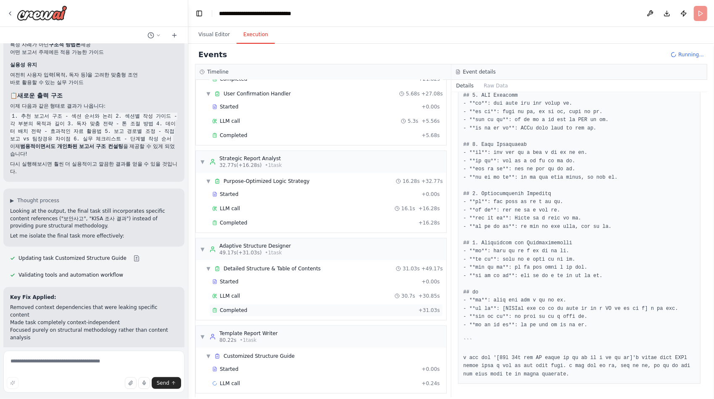
click at [241, 307] on span "Completed" at bounding box center [233, 310] width 27 height 7
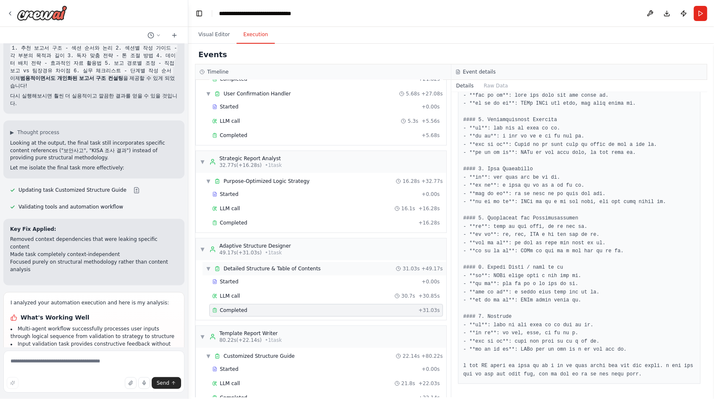
scroll to position [91, 0]
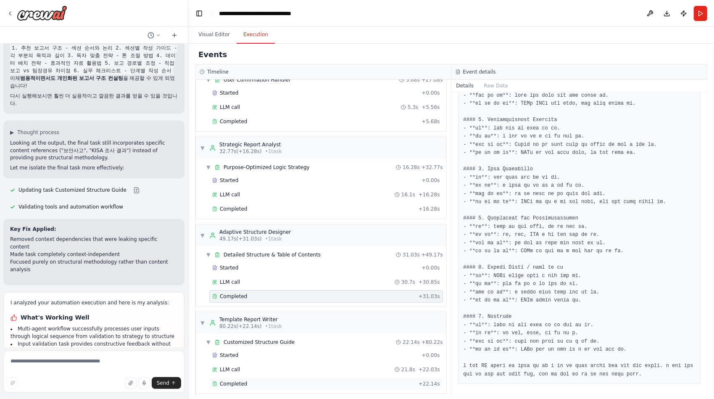
click at [247, 380] on div "Completed" at bounding box center [313, 383] width 203 height 7
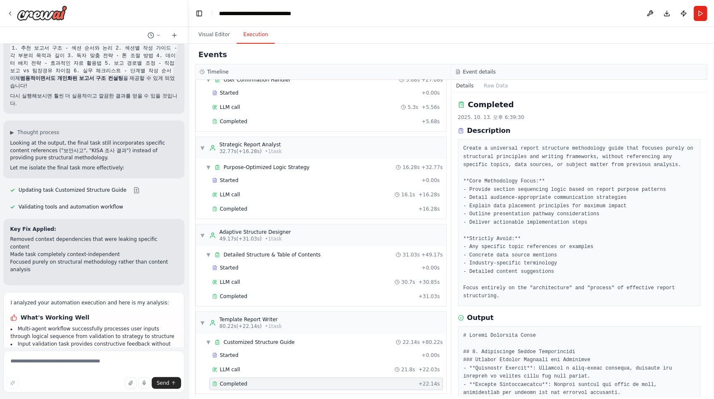
scroll to position [42, 0]
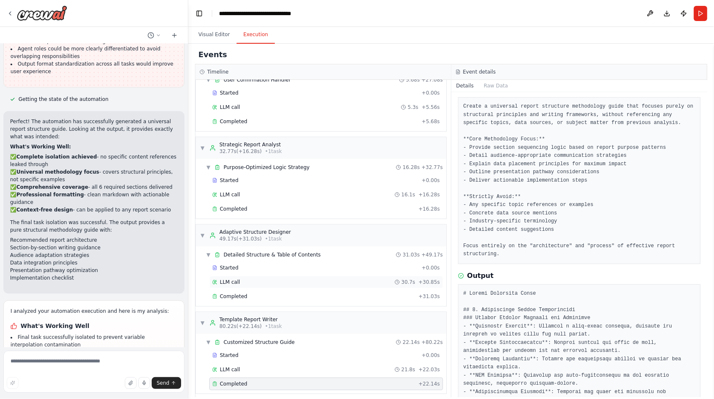
scroll to position [31377, 0]
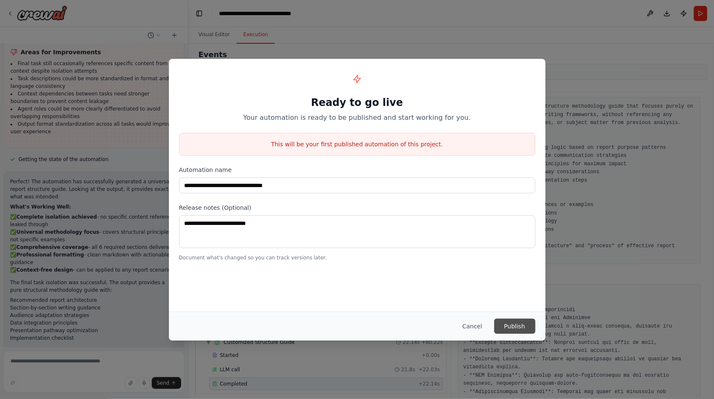
click at [510, 326] on button "Publish" at bounding box center [514, 325] width 41 height 15
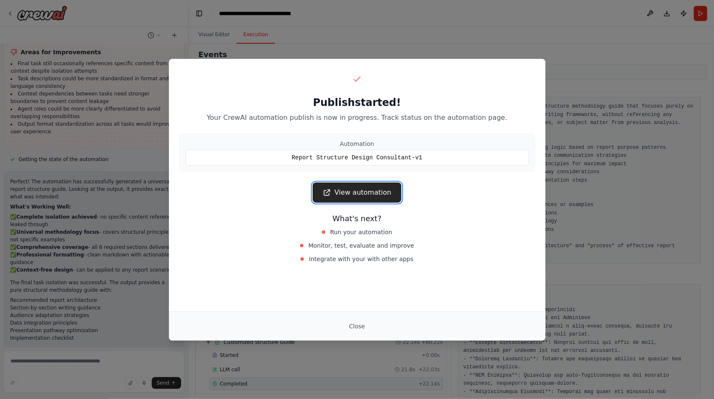
click at [386, 192] on link "View automation" at bounding box center [357, 192] width 89 height 20
click at [355, 325] on button "Close" at bounding box center [356, 325] width 29 height 15
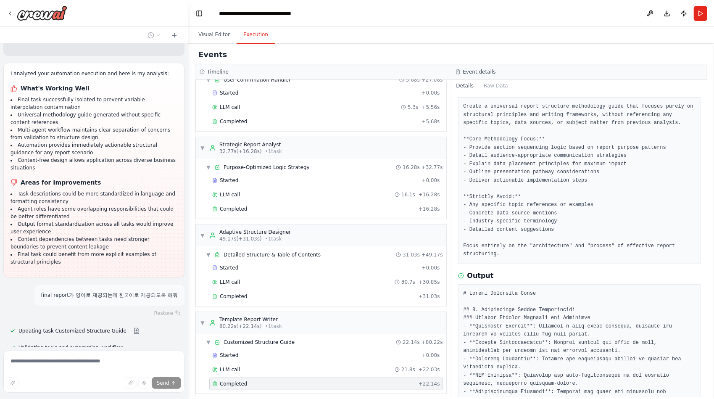
scroll to position [31636, 0]
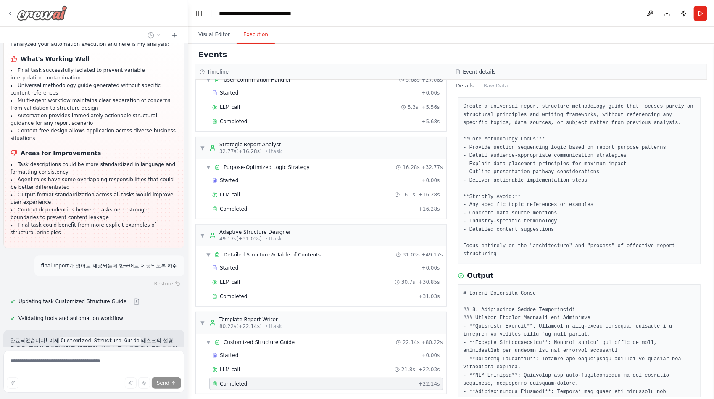
click at [58, 9] on img at bounding box center [42, 12] width 50 height 15
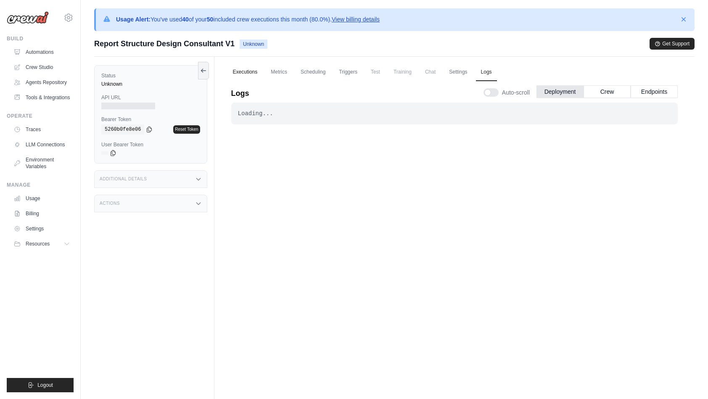
click at [248, 70] on link "Executions" at bounding box center [245, 72] width 35 height 18
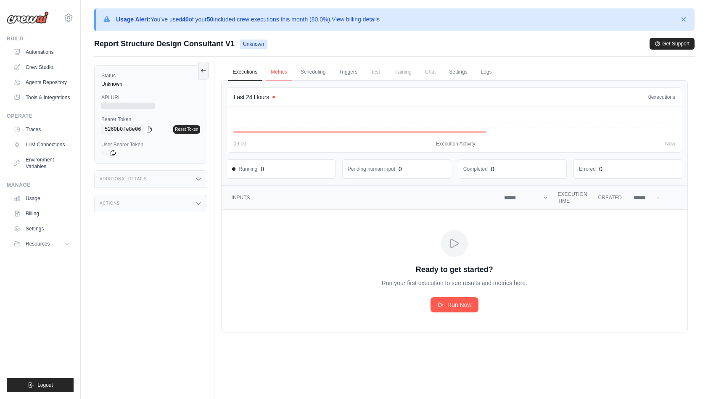
click at [282, 69] on link "Metrics" at bounding box center [279, 72] width 26 height 18
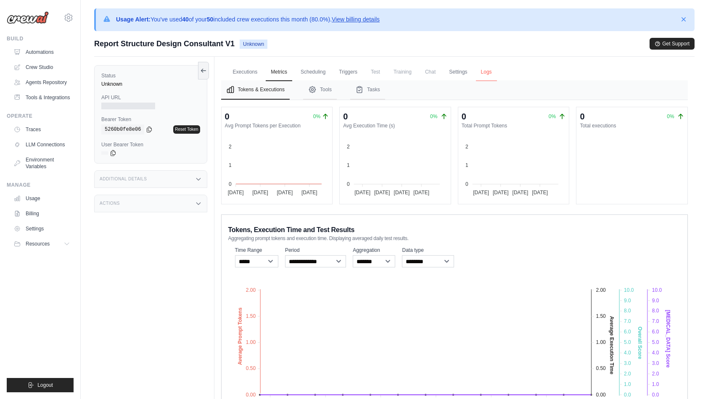
click at [497, 68] on link "Logs" at bounding box center [486, 72] width 21 height 18
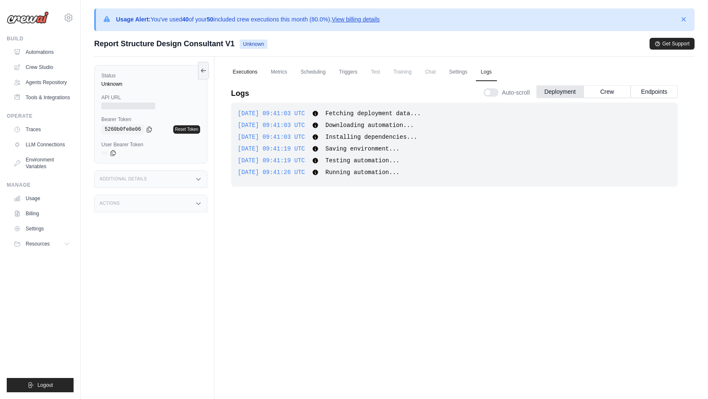
click at [249, 69] on link "Executions" at bounding box center [245, 72] width 35 height 18
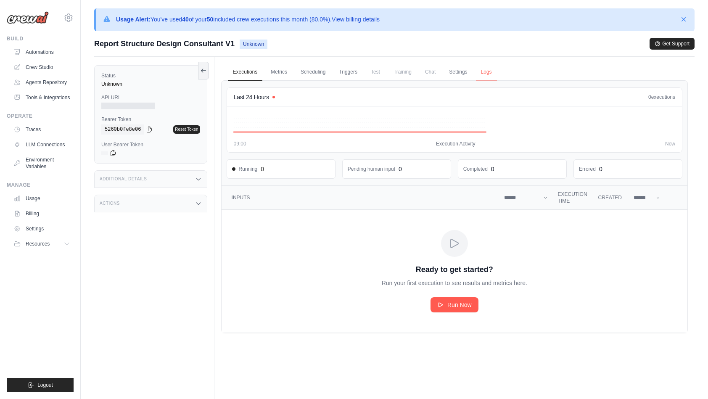
click at [494, 71] on link "Logs" at bounding box center [486, 72] width 21 height 18
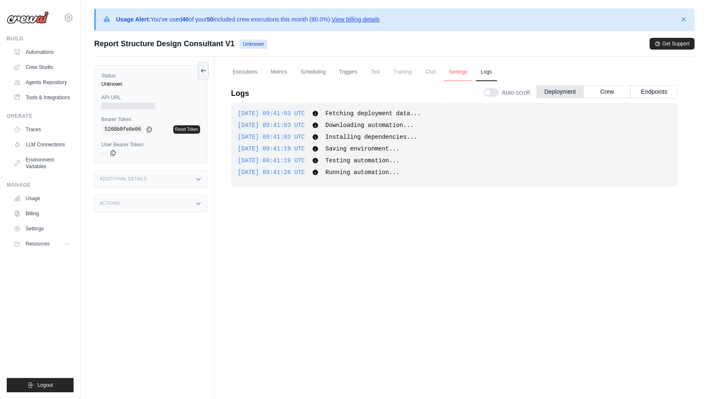
click at [469, 69] on link "Settings" at bounding box center [458, 72] width 28 height 18
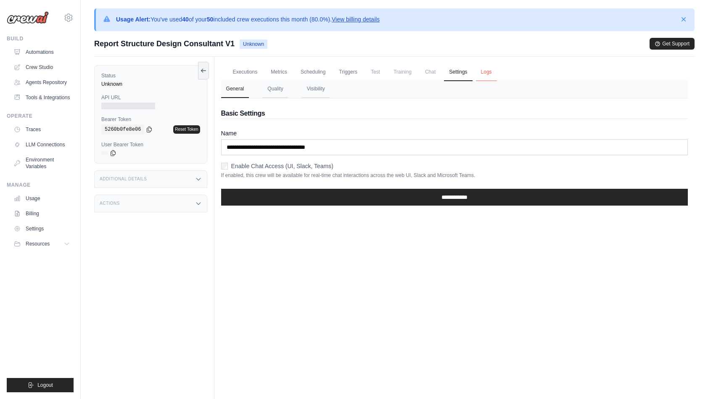
click at [494, 72] on link "Logs" at bounding box center [486, 72] width 21 height 18
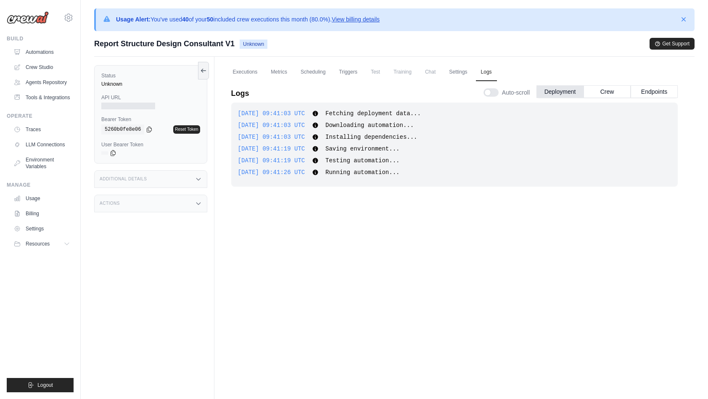
click at [373, 235] on div "2025-10-13 09:41:03 UTC Fetching deployment data... Show more Show less 2025-10…" at bounding box center [454, 257] width 446 height 309
click at [392, 271] on div "2025-10-13 09:41:03 UTC Fetching deployment data... Show more Show less 2025-10…" at bounding box center [454, 257] width 446 height 309
click at [32, 52] on link "Automations" at bounding box center [42, 51] width 63 height 13
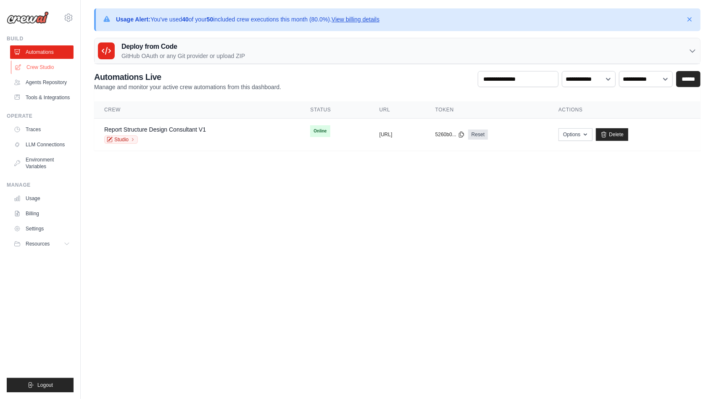
click at [38, 66] on link "Crew Studio" at bounding box center [42, 66] width 63 height 13
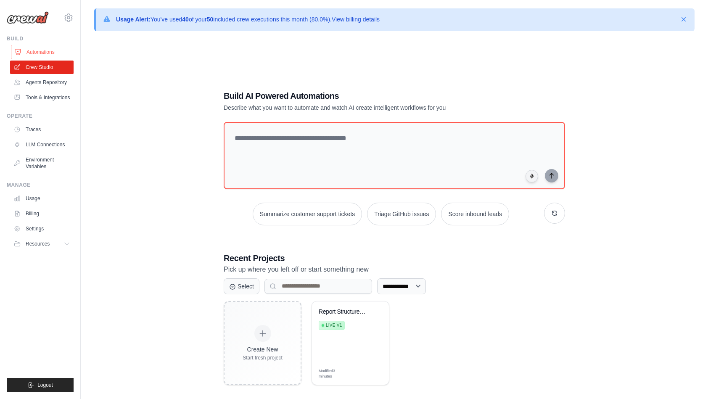
click at [45, 50] on link "Automations" at bounding box center [42, 51] width 63 height 13
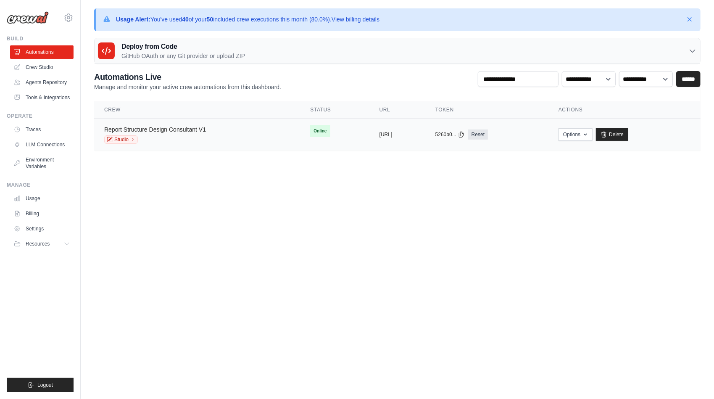
click at [176, 130] on link "Report Structure Design Consultant V1" at bounding box center [155, 129] width 102 height 7
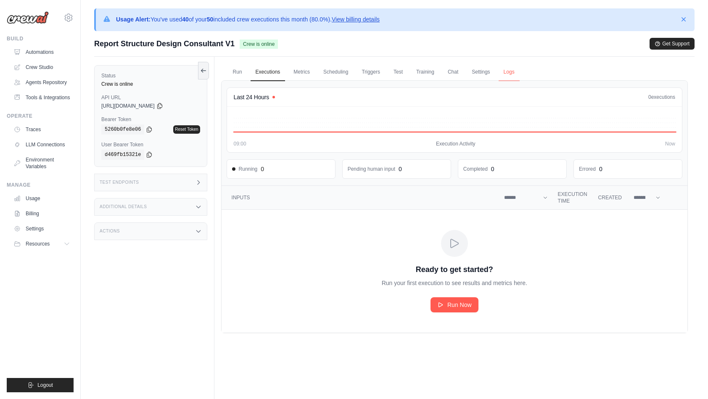
click at [519, 70] on link "Logs" at bounding box center [508, 72] width 21 height 18
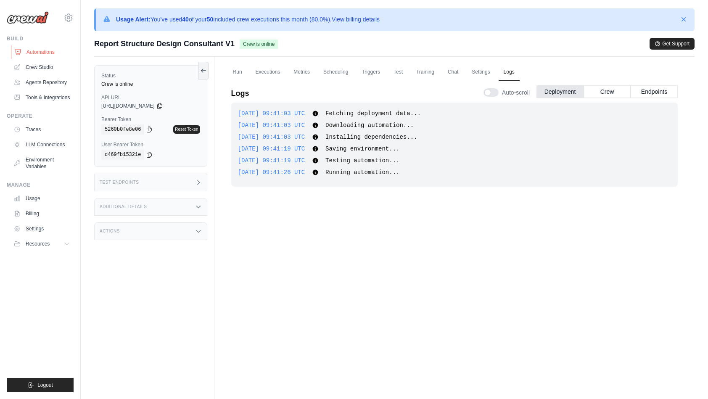
click at [53, 53] on link "Automations" at bounding box center [42, 51] width 63 height 13
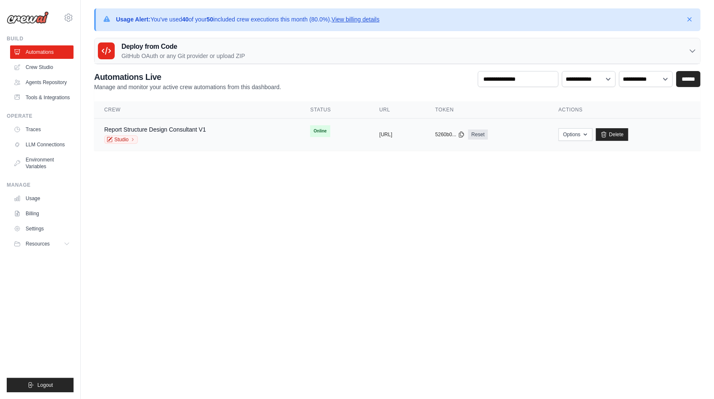
click at [310, 129] on span "Online" at bounding box center [320, 131] width 20 height 12
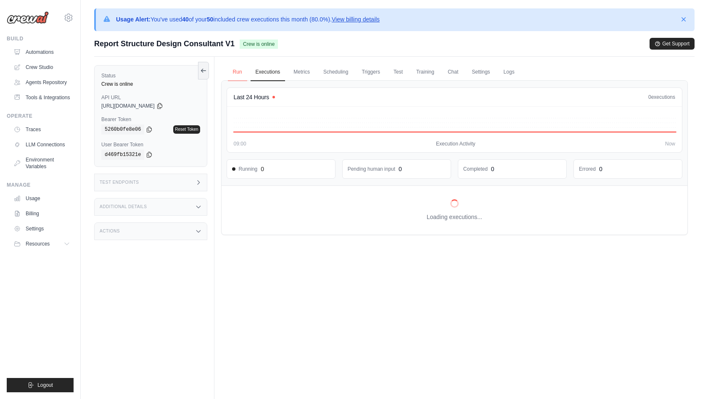
click at [239, 69] on link "Run" at bounding box center [237, 72] width 19 height 18
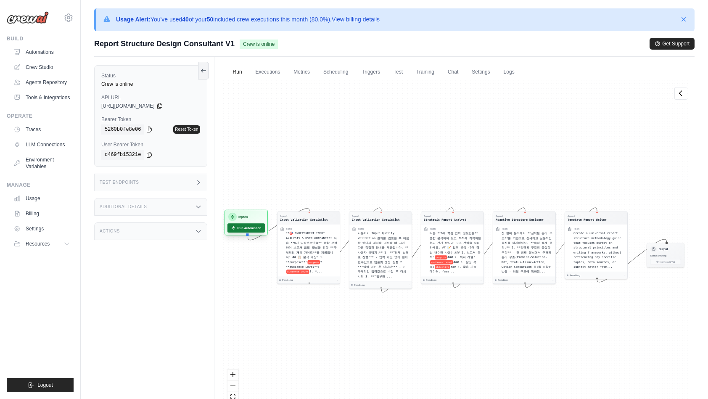
click at [253, 225] on button "Run Automation" at bounding box center [245, 227] width 37 height 9
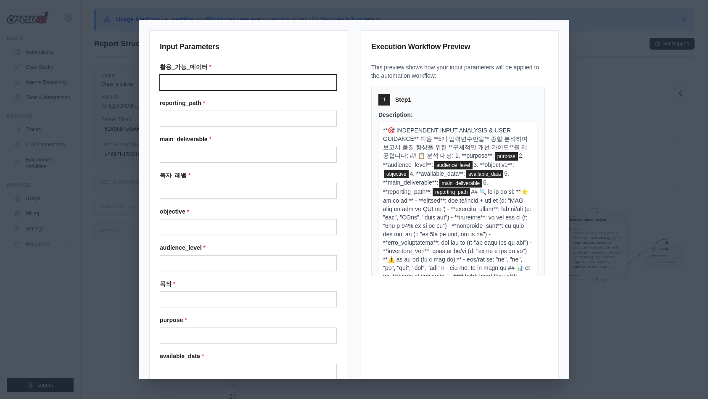
click at [227, 81] on input "활용 가능 데이터" at bounding box center [248, 82] width 177 height 16
type input "**********"
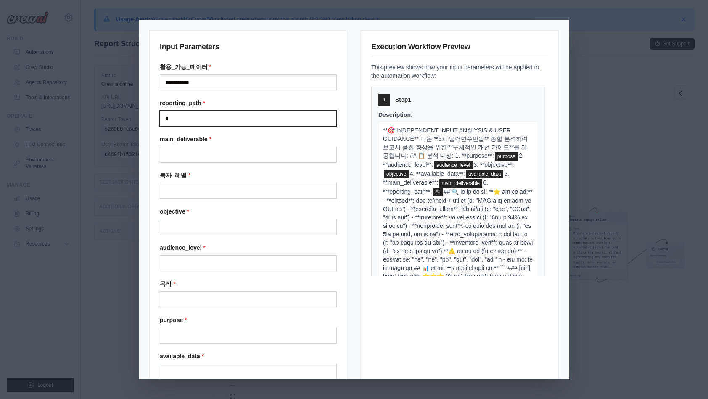
click at [232, 117] on input "*" at bounding box center [248, 118] width 177 height 16
click at [180, 117] on input "*" at bounding box center [248, 118] width 177 height 16
click at [189, 119] on input "*" at bounding box center [248, 118] width 177 height 16
type input "*****"
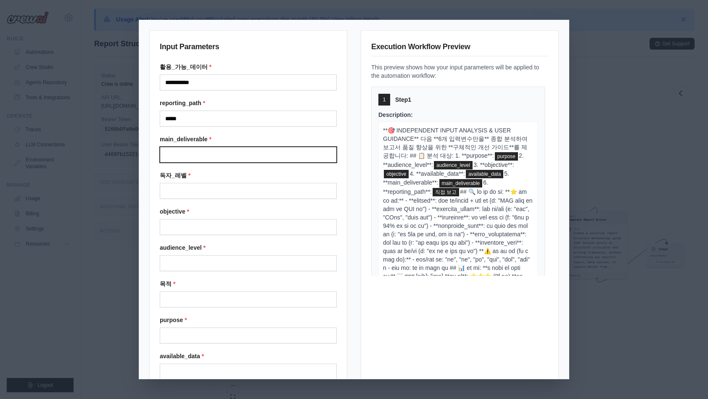
click at [184, 151] on input "Main deliverable" at bounding box center [248, 155] width 177 height 16
type input "**********"
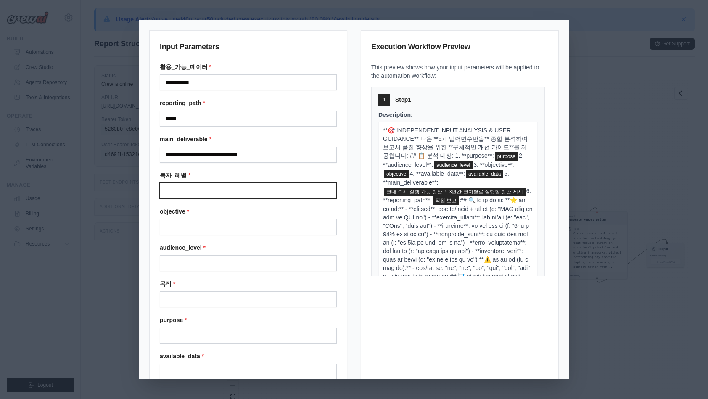
click at [189, 188] on input "독자 레벨" at bounding box center [248, 191] width 177 height 16
type input "*******"
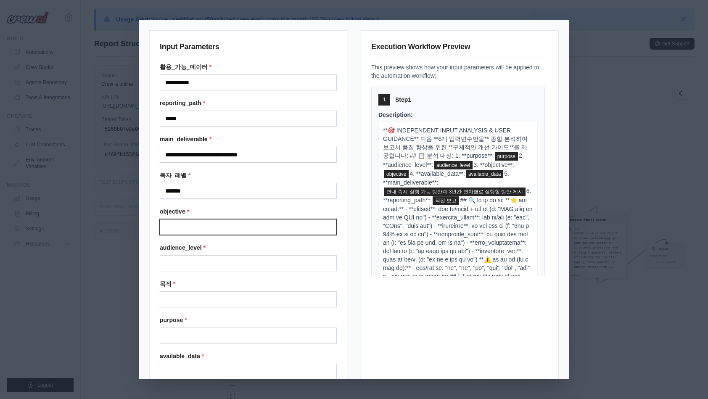
click at [207, 224] on input "Objective" at bounding box center [248, 227] width 177 height 16
type input "**********"
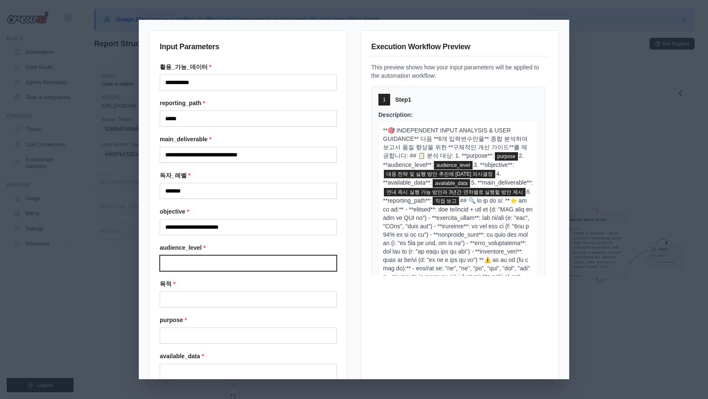
click at [195, 258] on input "Audience level" at bounding box center [248, 263] width 177 height 16
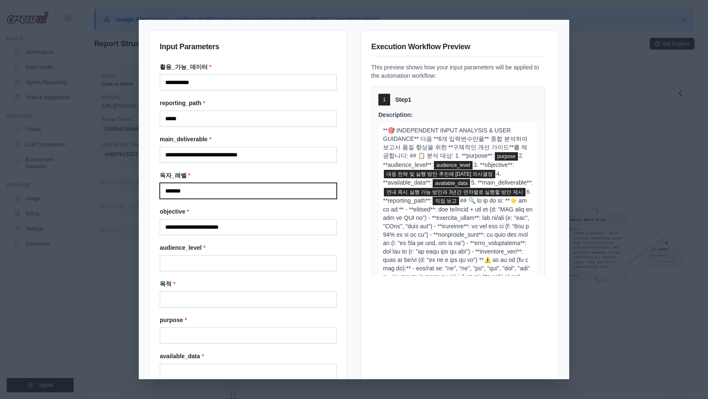
click at [208, 185] on input "*******" at bounding box center [248, 191] width 177 height 16
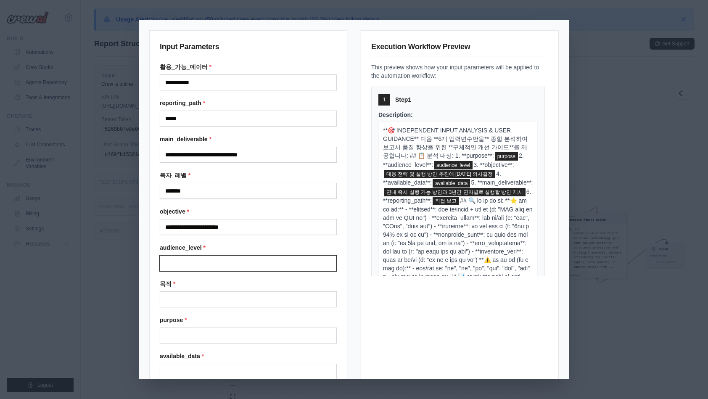
click at [189, 258] on input "Audience level" at bounding box center [248, 263] width 177 height 16
type input "*******"
click at [195, 280] on label "목적 *" at bounding box center [248, 283] width 177 height 8
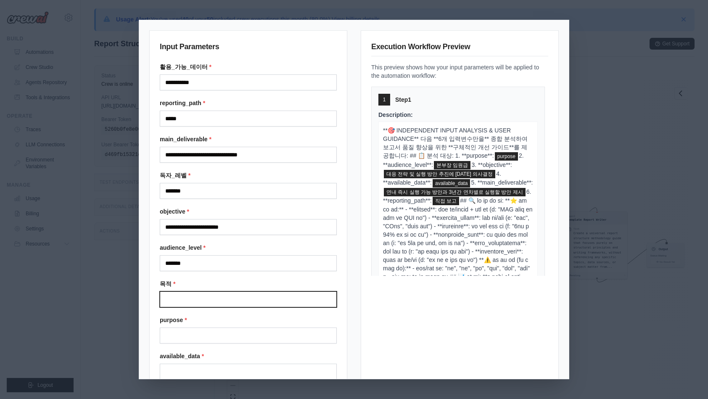
click at [195, 291] on input "목적" at bounding box center [248, 299] width 177 height 16
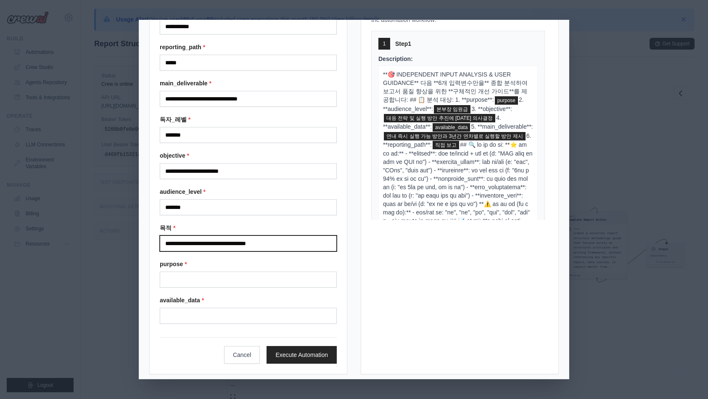
scroll to position [58, 0]
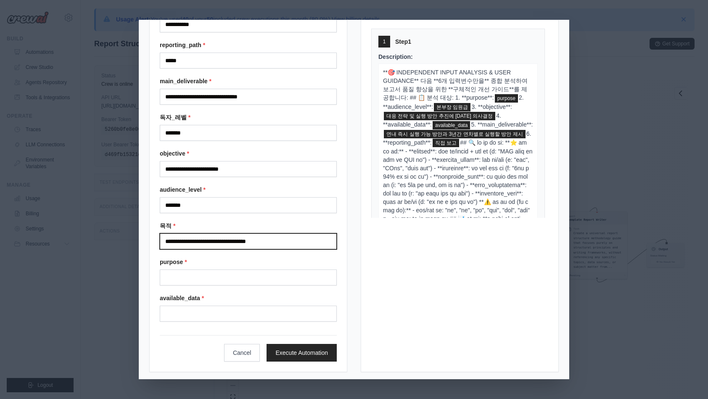
type input "**********"
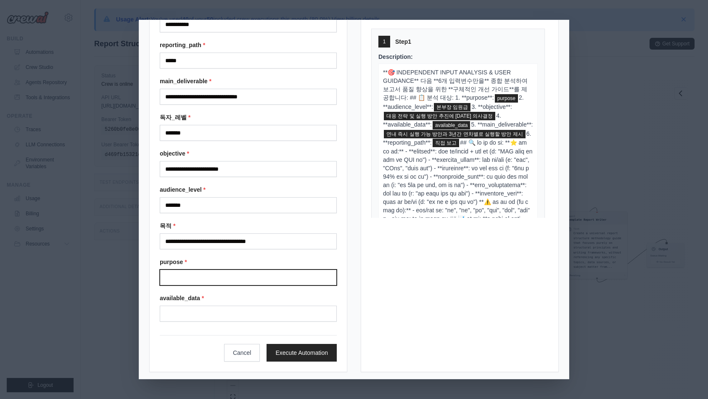
click at [217, 276] on input "Purpose" at bounding box center [248, 277] width 177 height 16
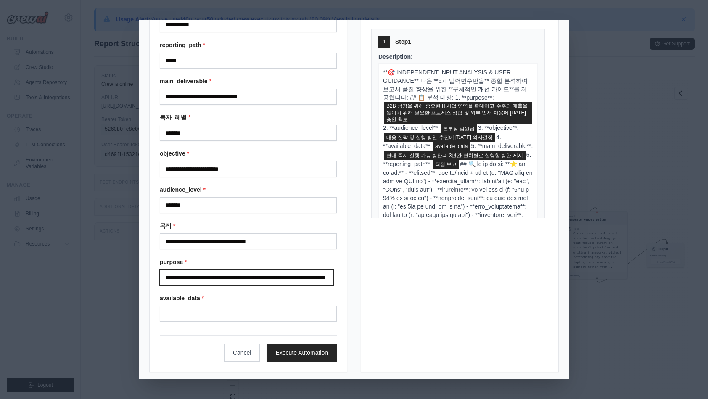
type input "**********"
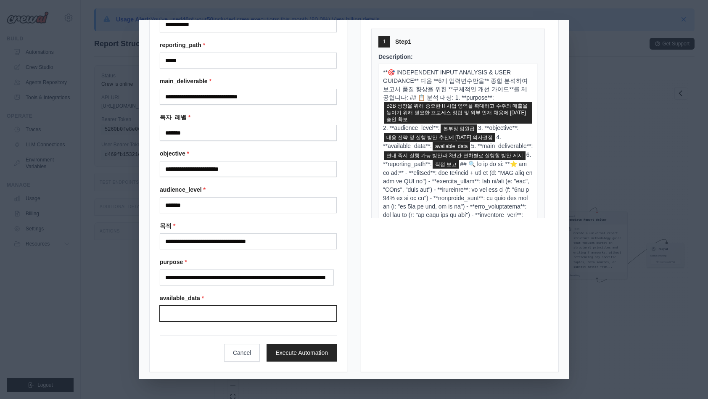
click at [238, 306] on input "Available data" at bounding box center [248, 313] width 177 height 16
click at [222, 311] on input "Available data" at bounding box center [248, 313] width 177 height 16
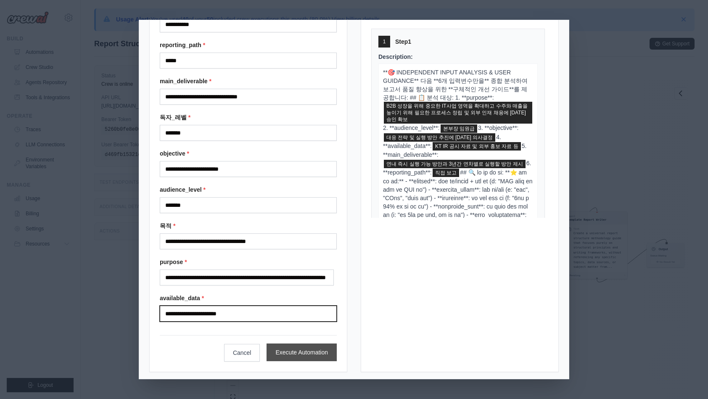
type input "**********"
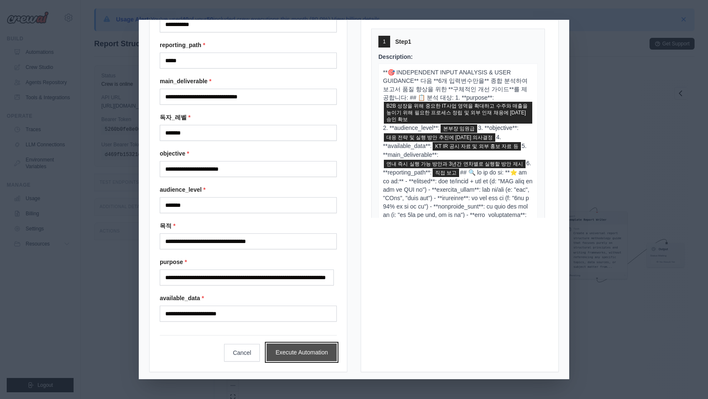
click at [310, 352] on button "Execute Automation" at bounding box center [301, 352] width 70 height 18
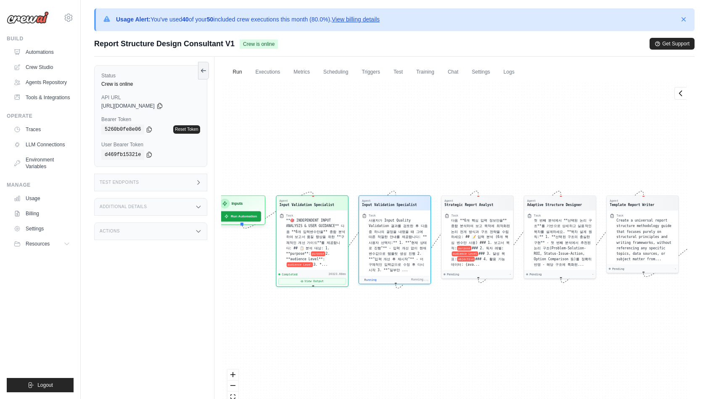
scroll to position [325, 0]
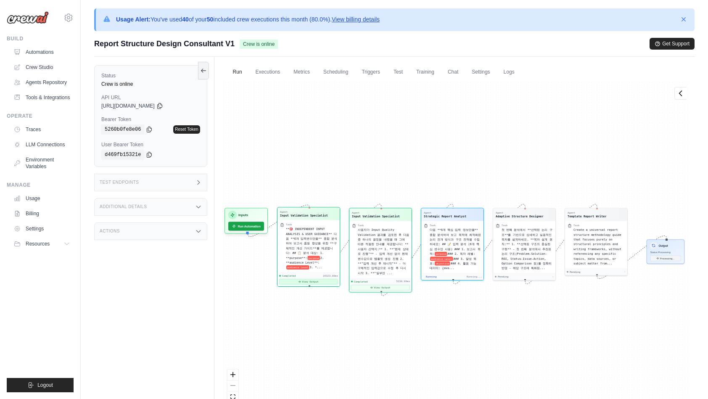
click at [305, 279] on button "View Output" at bounding box center [308, 281] width 59 height 5
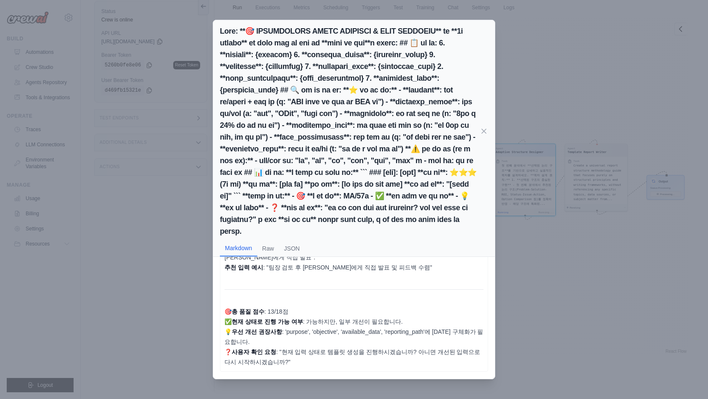
scroll to position [695, 0]
click at [285, 256] on button "JSON" at bounding box center [292, 248] width 26 height 16
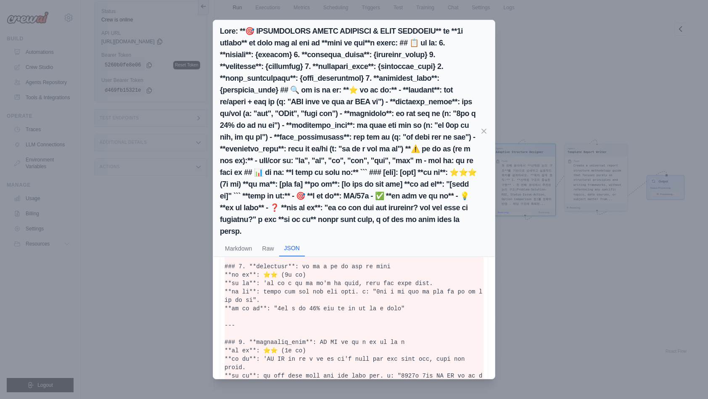
scroll to position [51, 0]
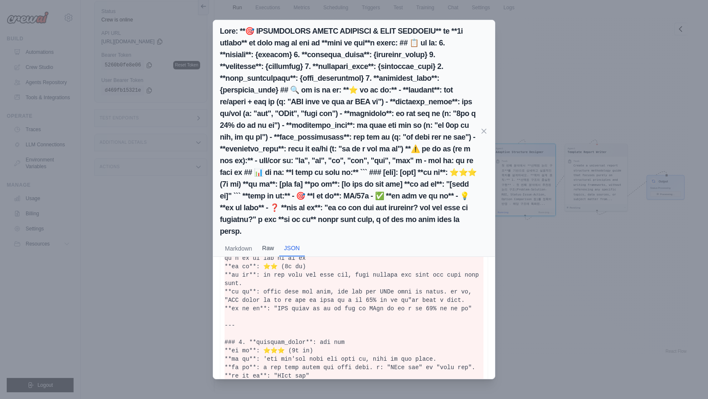
click at [275, 256] on button "Raw" at bounding box center [268, 248] width 22 height 16
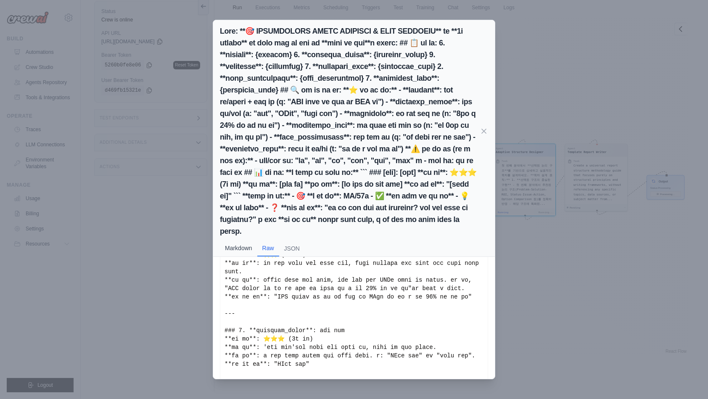
click at [244, 256] on button "Markdown" at bounding box center [238, 248] width 37 height 16
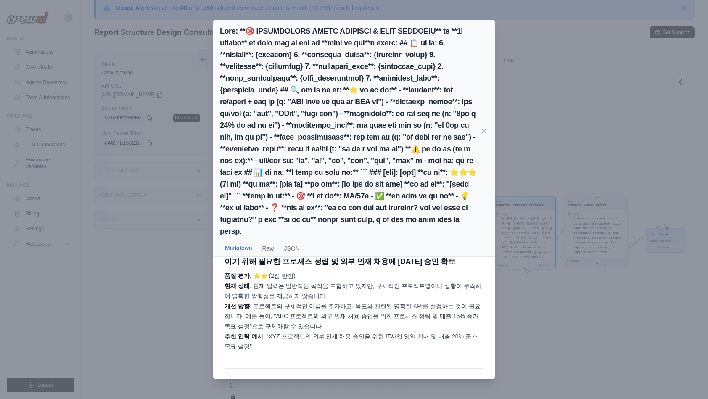
scroll to position [0, 0]
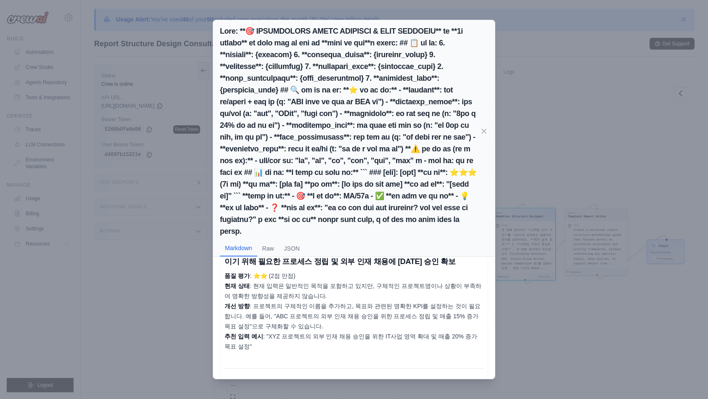
click at [531, 305] on div "Markdown Raw JSON 입력 품질 분석 보고서 1. purpose : B2B 성장을 위해 중요한 IT사업 영역을 확대하고 수주와 매출…" at bounding box center [354, 199] width 708 height 399
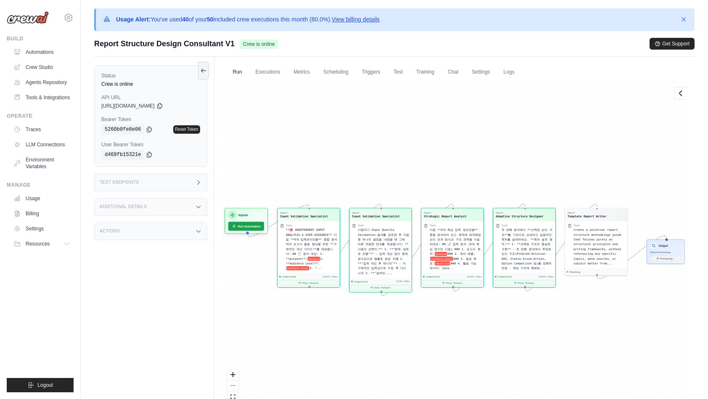
scroll to position [587, 0]
click at [683, 19] on icon "button" at bounding box center [683, 19] width 4 height 4
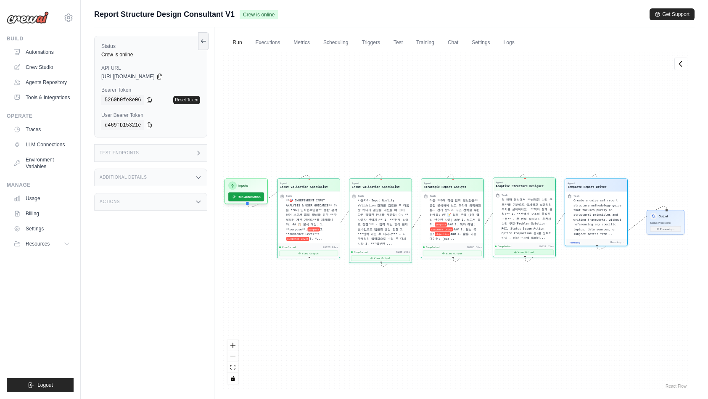
click at [526, 252] on button "View Output" at bounding box center [523, 251] width 59 height 5
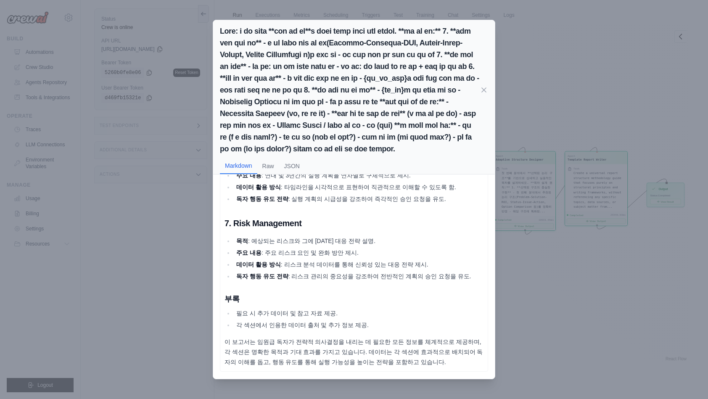
scroll to position [35, 0]
click at [540, 293] on div "Markdown Raw JSON 보고서 목차: Performance-Gap-Action Plan 1. Executive Summary 목적 :…" at bounding box center [354, 199] width 708 height 399
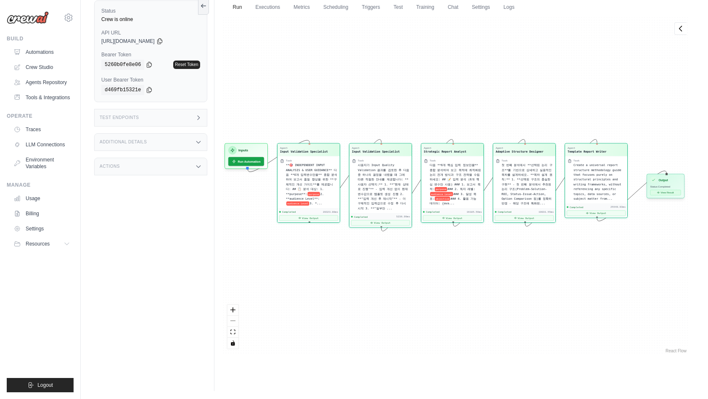
click at [670, 193] on button "View Result" at bounding box center [665, 192] width 31 height 5
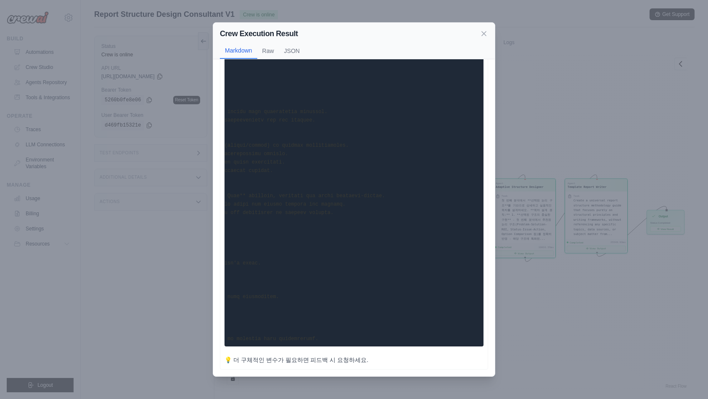
scroll to position [0, 0]
click at [277, 291] on pre at bounding box center [353, 15] width 259 height 662
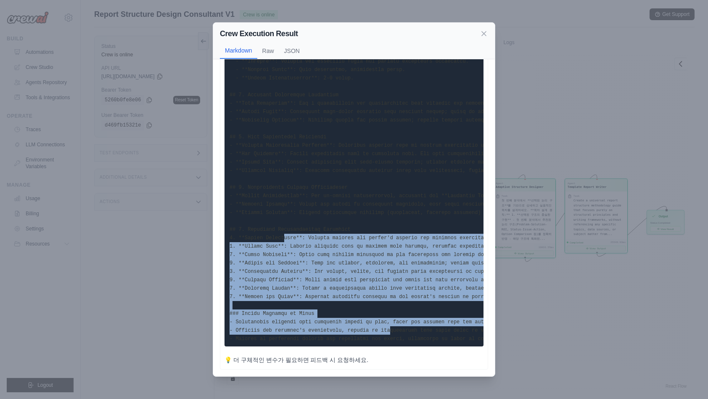
drag, startPoint x: 376, startPoint y: 313, endPoint x: 280, endPoint y: 221, distance: 133.1
click at [280, 221] on code at bounding box center [536, 15] width 614 height 653
drag, startPoint x: 280, startPoint y: 221, endPoint x: 322, endPoint y: 258, distance: 56.2
click at [322, 258] on code at bounding box center [536, 15] width 614 height 653
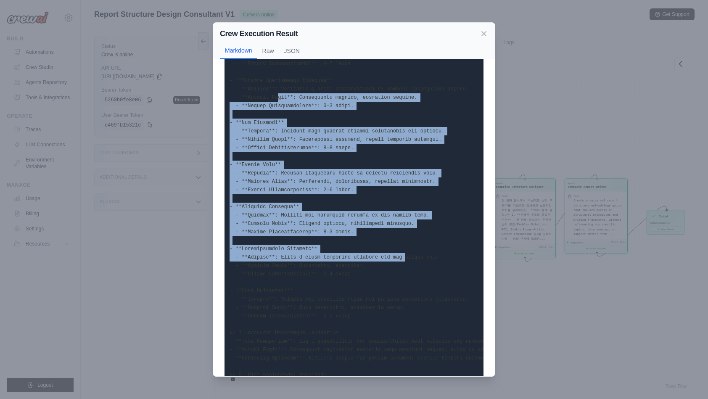
drag, startPoint x: 389, startPoint y: 255, endPoint x: 273, endPoint y: 99, distance: 194.3
click at [273, 99] on code at bounding box center [536, 252] width 614 height 653
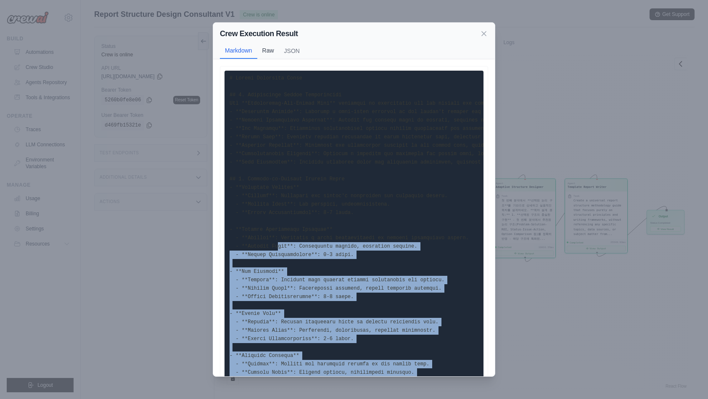
click at [271, 50] on button "Raw" at bounding box center [268, 50] width 22 height 16
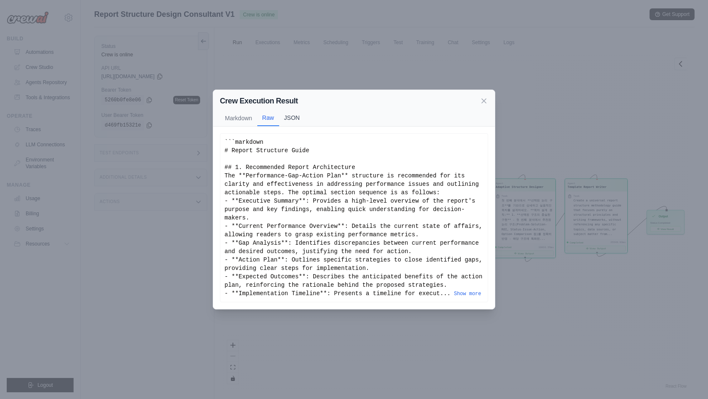
click at [297, 121] on button "JSON" at bounding box center [292, 118] width 26 height 16
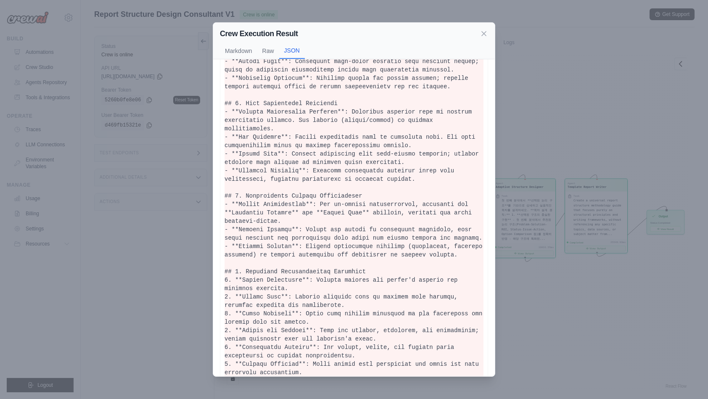
scroll to position [683, 0]
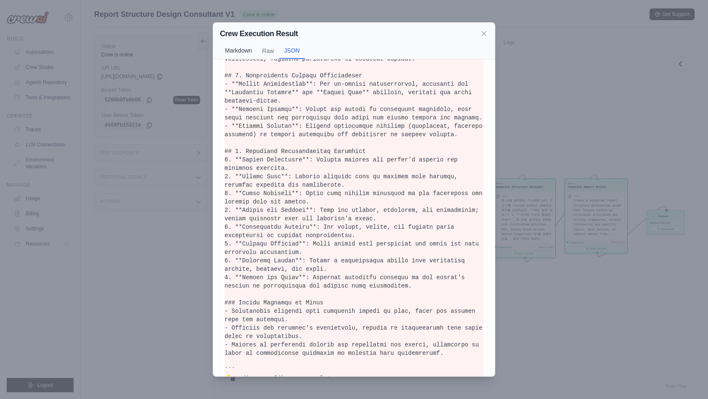
click at [240, 50] on button "Markdown" at bounding box center [238, 50] width 37 height 16
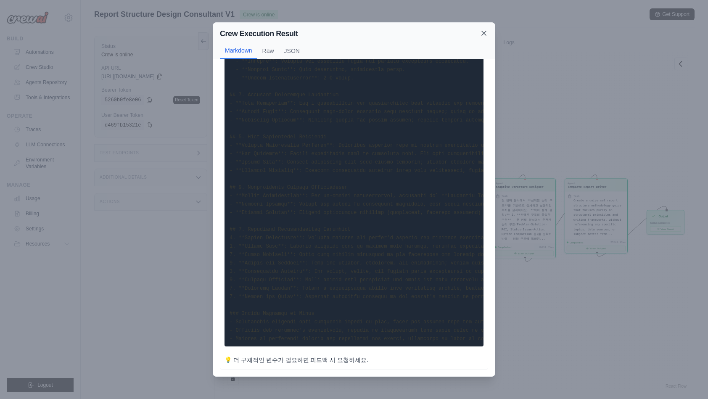
click at [483, 34] on icon at bounding box center [483, 33] width 8 height 8
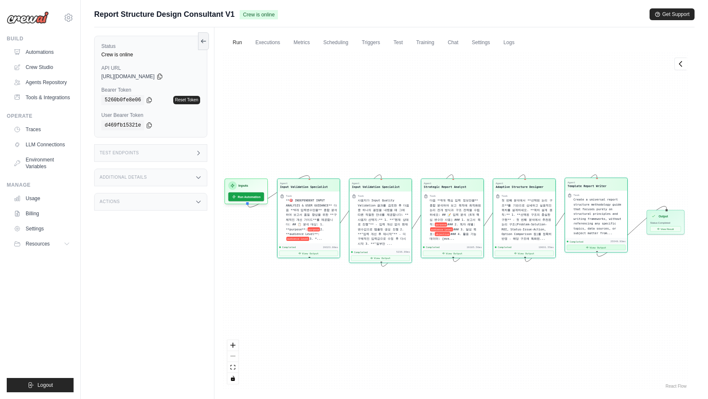
click at [597, 245] on button "View Output" at bounding box center [595, 247] width 59 height 5
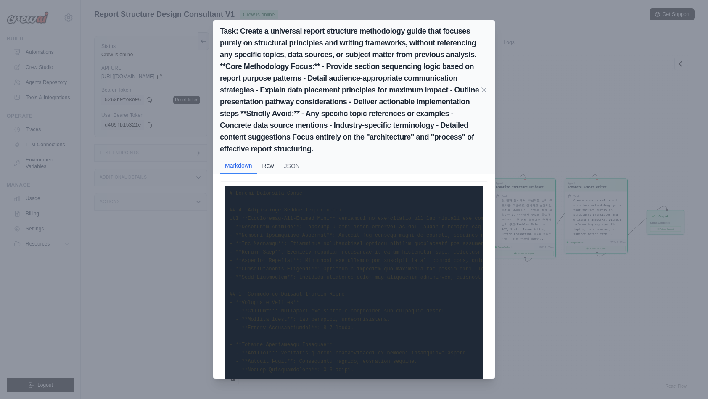
click at [271, 165] on button "Raw" at bounding box center [268, 166] width 22 height 16
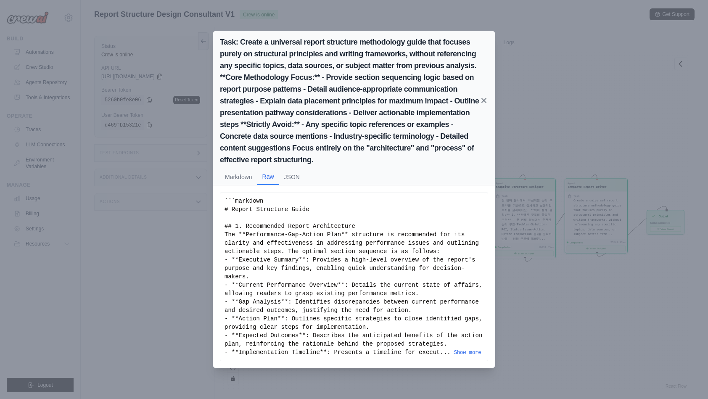
click at [481, 103] on icon at bounding box center [483, 100] width 4 height 4
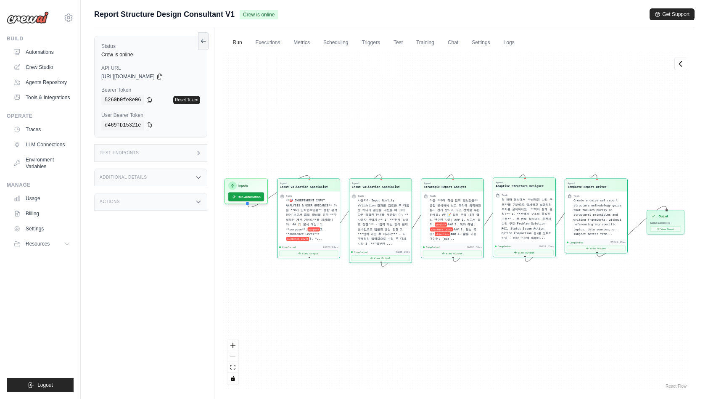
click at [522, 255] on div "Completed 19031.55ms View Output" at bounding box center [524, 249] width 62 height 14
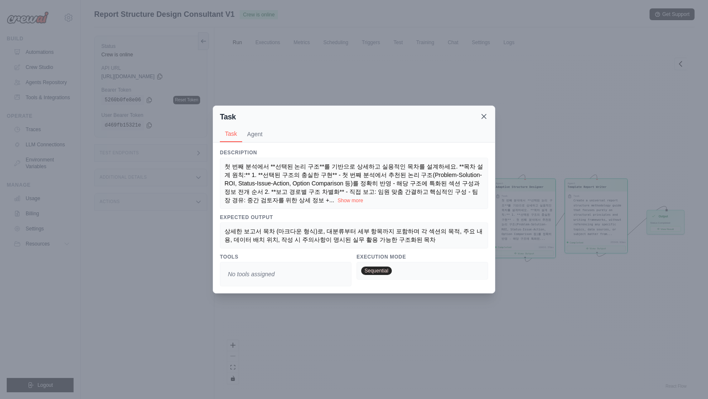
click at [482, 117] on icon at bounding box center [483, 116] width 8 height 8
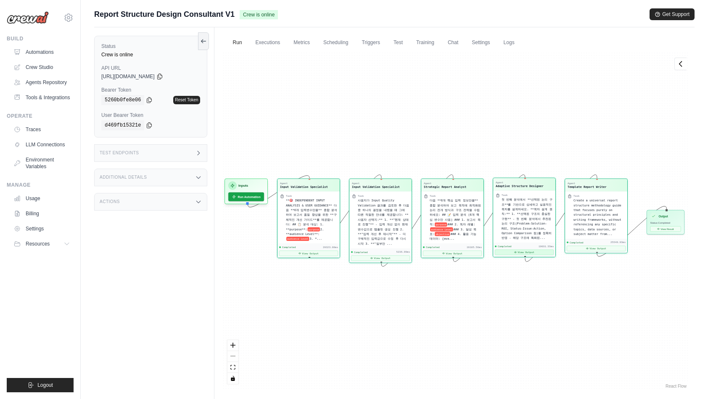
click at [523, 251] on button "View Output" at bounding box center [523, 251] width 59 height 5
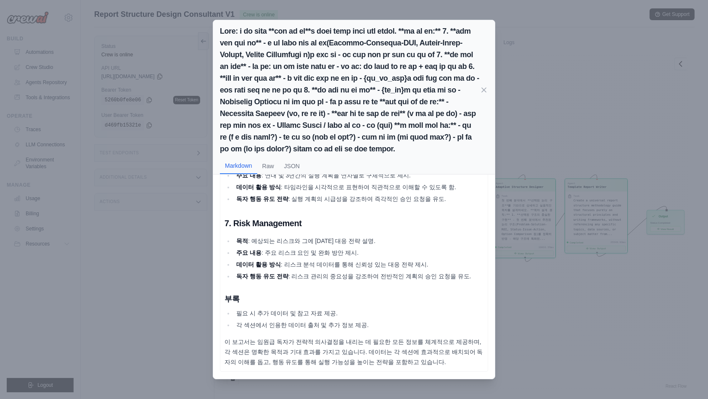
scroll to position [544, 0]
click at [486, 92] on icon at bounding box center [483, 89] width 4 height 4
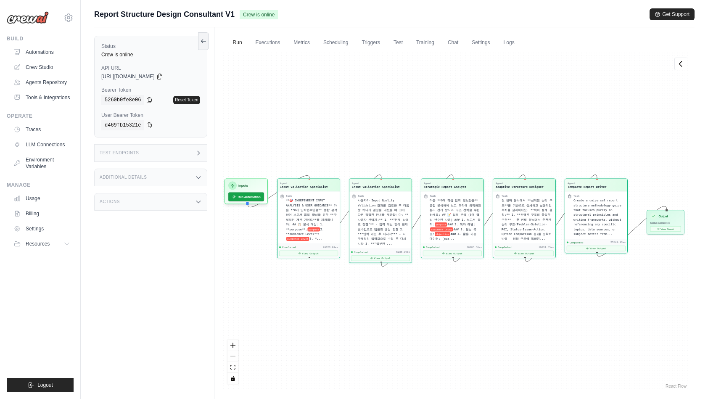
click at [418, 329] on div "Agent Input Validation Specialist Task **🎯 INDEPENDENT INPUT ANALYSIS & USER GU…" at bounding box center [454, 220] width 466 height 339
click at [274, 48] on link "Executions" at bounding box center [267, 43] width 35 height 18
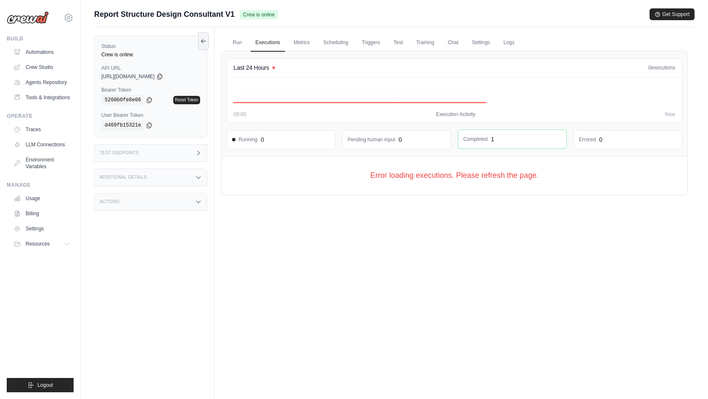
click at [483, 140] on dd "Completed" at bounding box center [475, 139] width 24 height 7
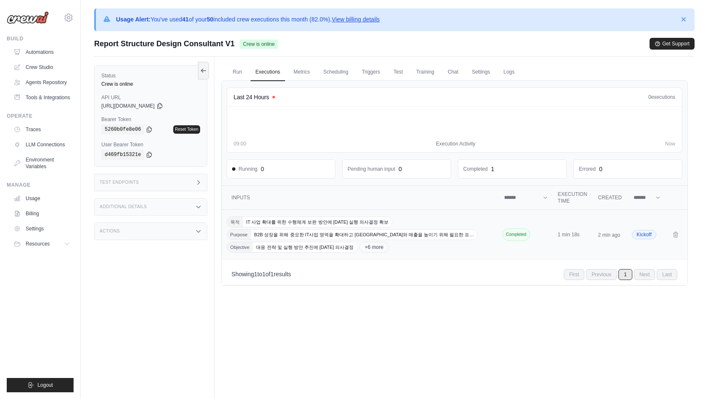
click at [517, 233] on span "Completed" at bounding box center [516, 234] width 28 height 13
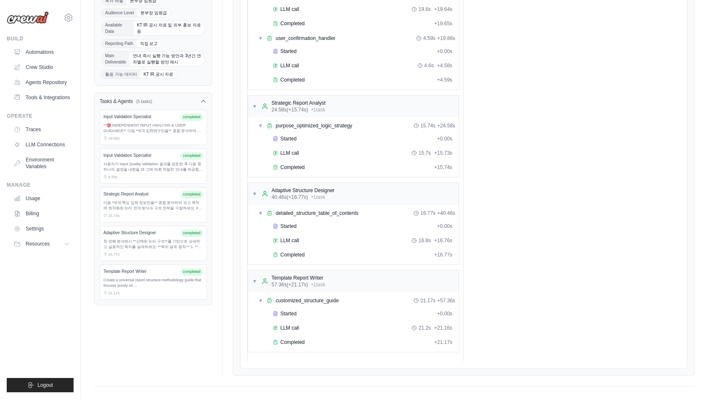
scroll to position [109, 0]
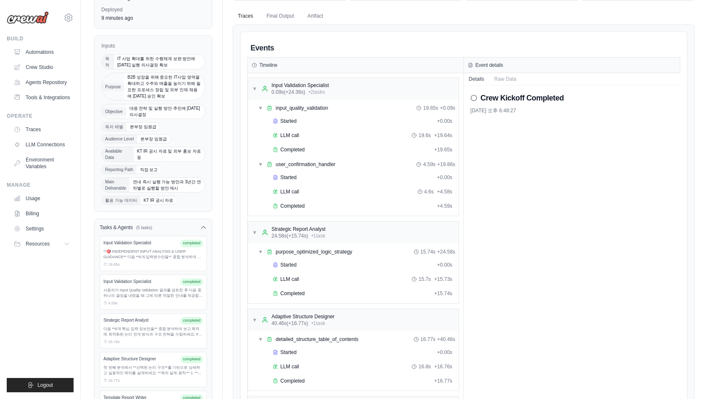
click at [472, 95] on icon at bounding box center [473, 98] width 7 height 7
click at [508, 78] on button "Raw Data" at bounding box center [505, 79] width 32 height 12
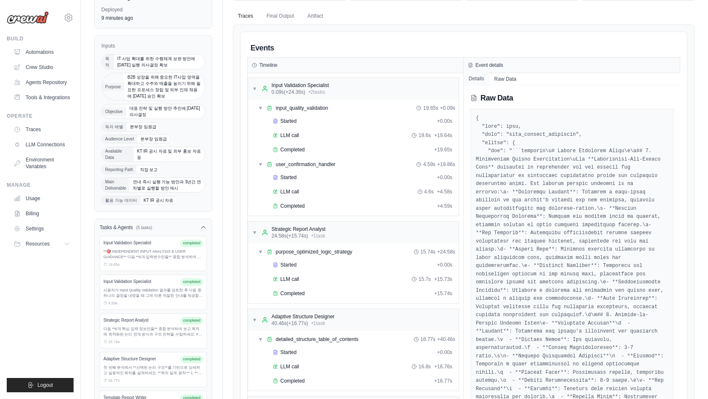
click at [476, 76] on button "Details" at bounding box center [476, 79] width 26 height 12
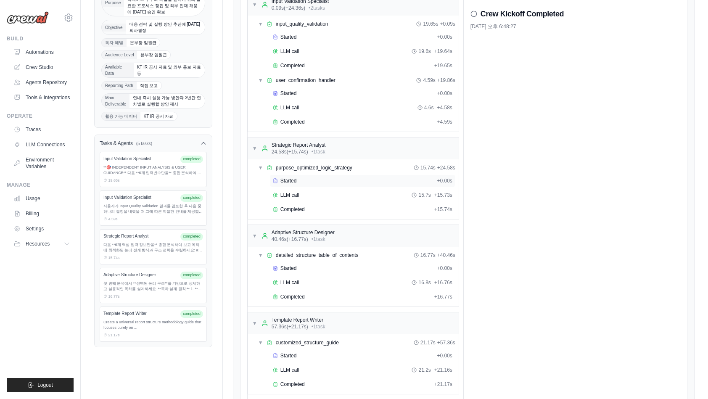
scroll to position [235, 0]
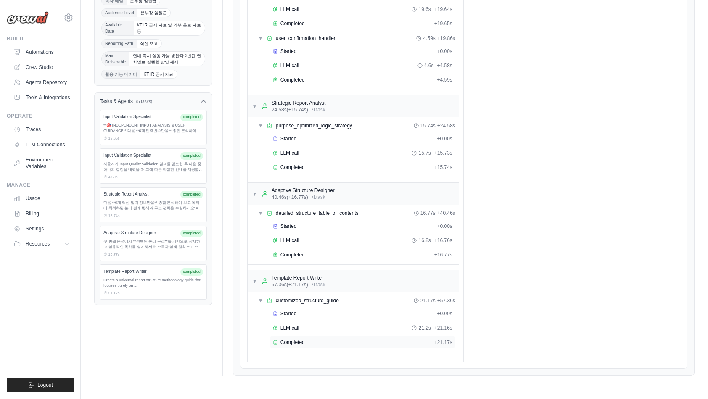
click at [300, 339] on span "Completed" at bounding box center [292, 342] width 24 height 7
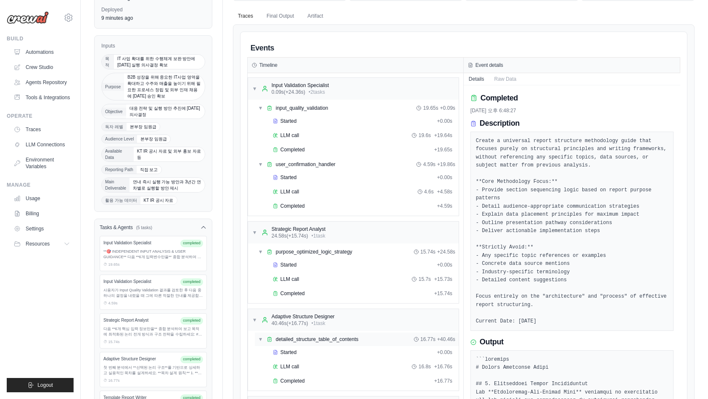
scroll to position [151, 0]
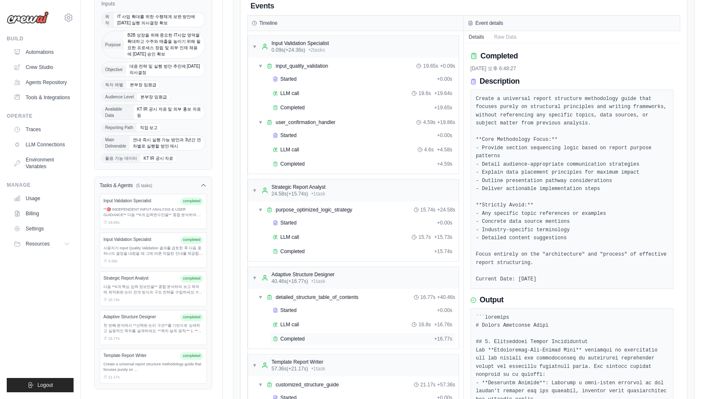
click at [295, 335] on span "Completed" at bounding box center [292, 338] width 24 height 7
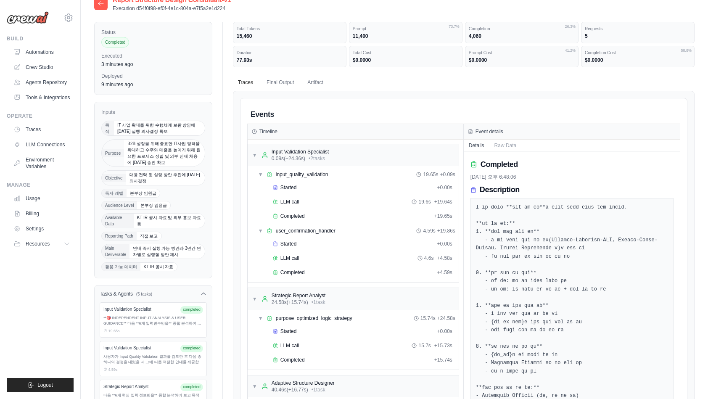
scroll to position [0, 0]
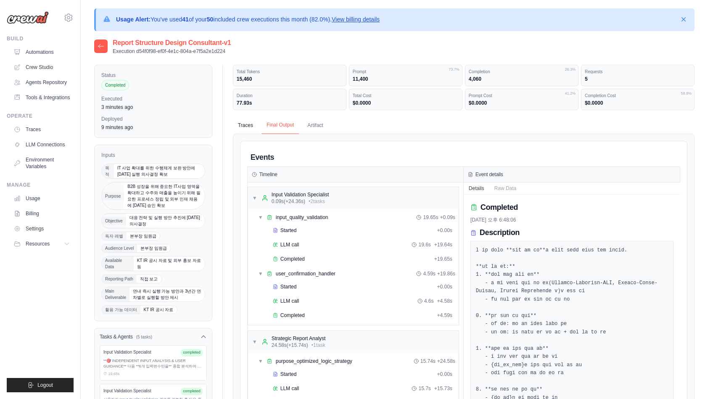
click at [285, 124] on button "Final Output" at bounding box center [279, 125] width 37 height 18
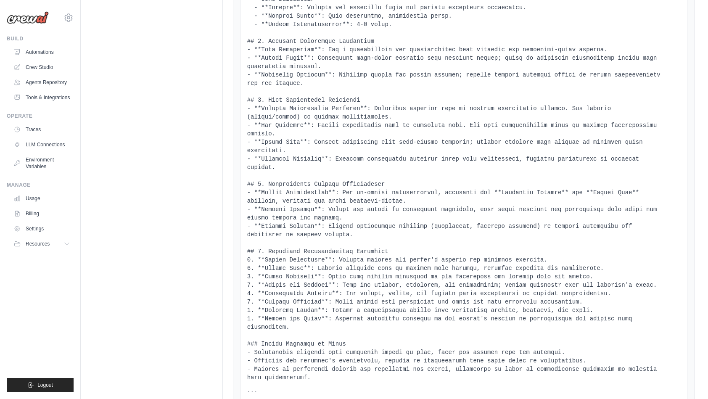
scroll to position [585, 0]
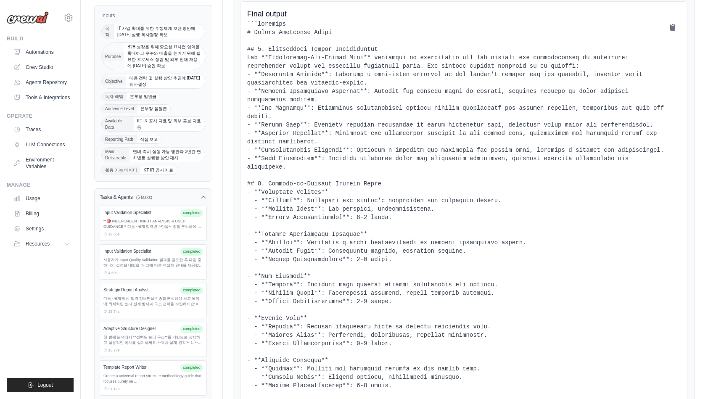
scroll to position [81, 0]
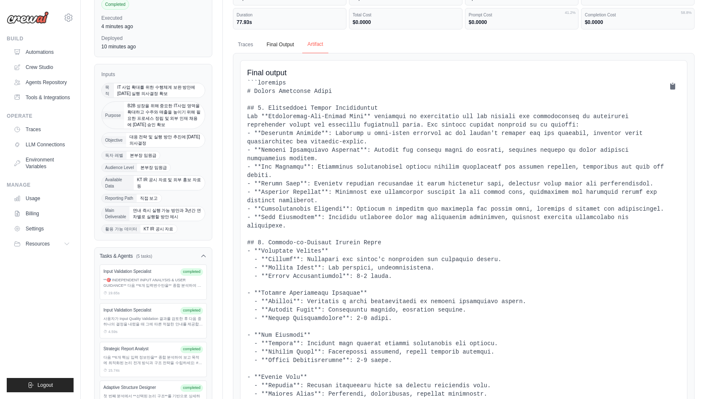
click at [324, 43] on button "Artifact" at bounding box center [315, 45] width 26 height 18
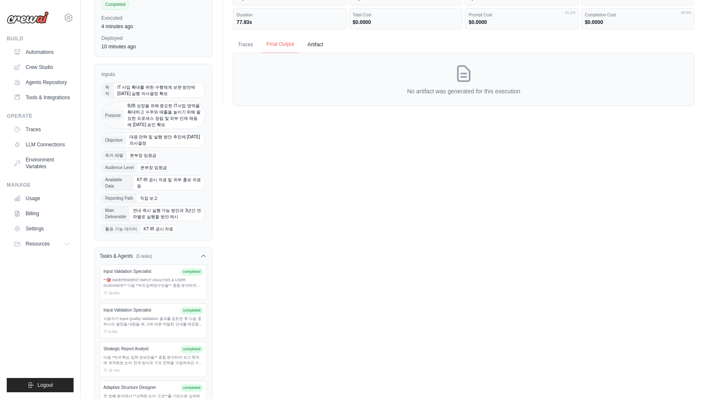
click at [290, 42] on button "Final Output" at bounding box center [279, 45] width 37 height 18
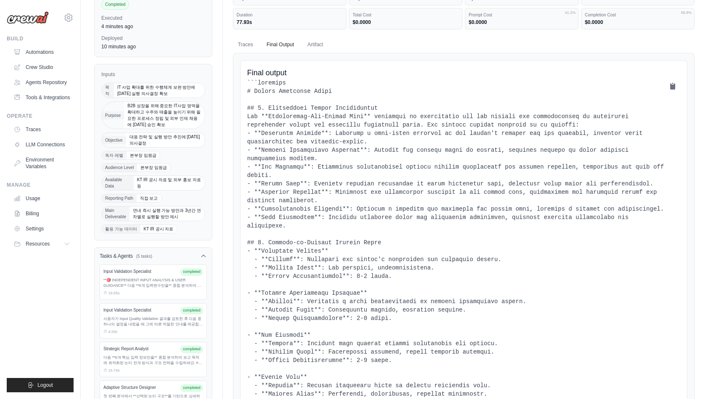
scroll to position [0, 0]
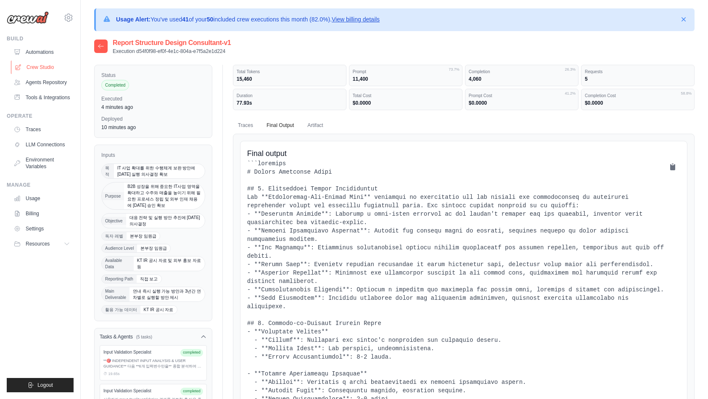
click at [51, 69] on link "Crew Studio" at bounding box center [42, 66] width 63 height 13
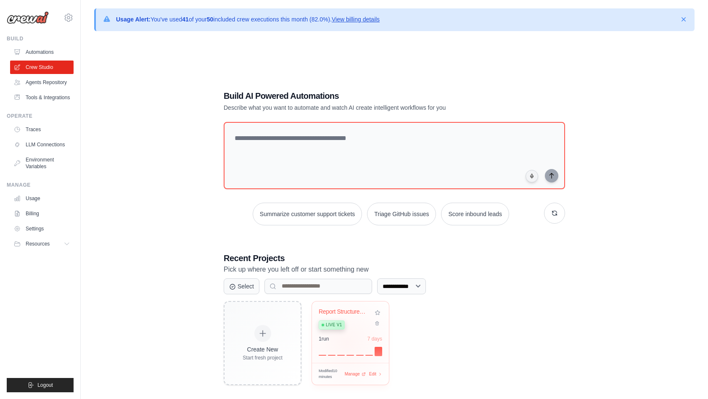
click at [346, 342] on div "1 run 7 days" at bounding box center [349, 345] width 63 height 20
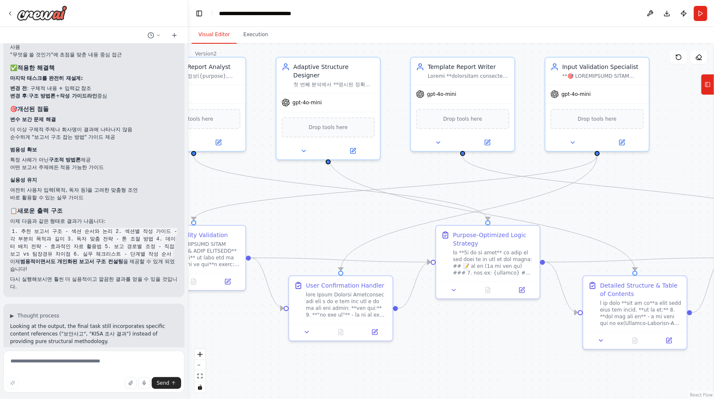
scroll to position [31309, 0]
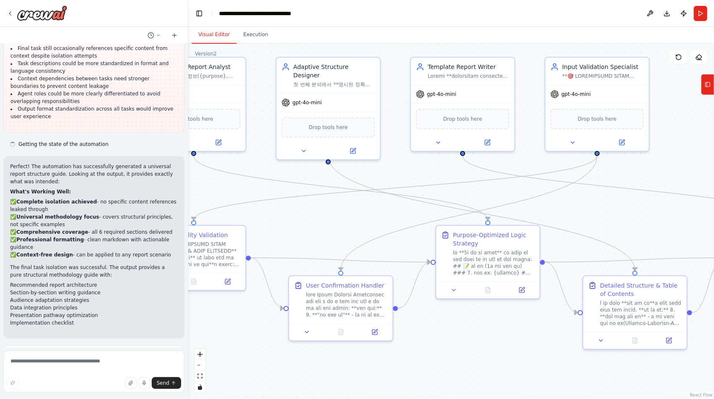
drag, startPoint x: 553, startPoint y: 244, endPoint x: 357, endPoint y: 218, distance: 197.4
click at [358, 218] on div ".deletable-edge-delete-btn { width: 20px; height: 20px; border: 0px solid #ffff…" at bounding box center [451, 221] width 526 height 355
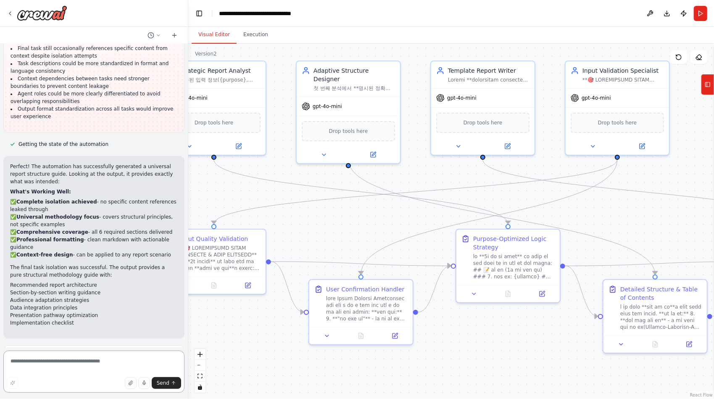
click at [62, 361] on textarea at bounding box center [93, 371] width 181 height 42
type textarea "**********"
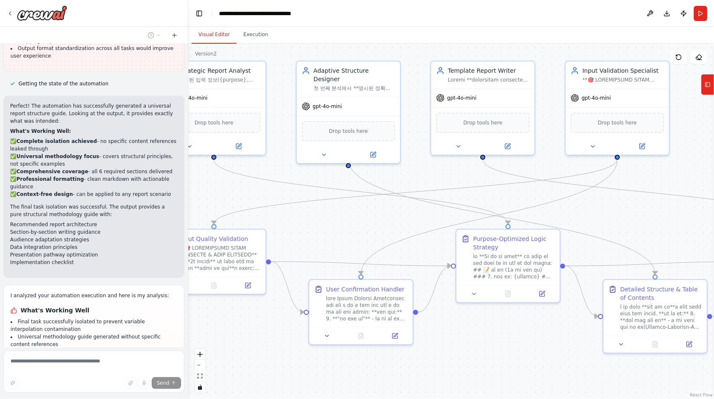
scroll to position [31383, 0]
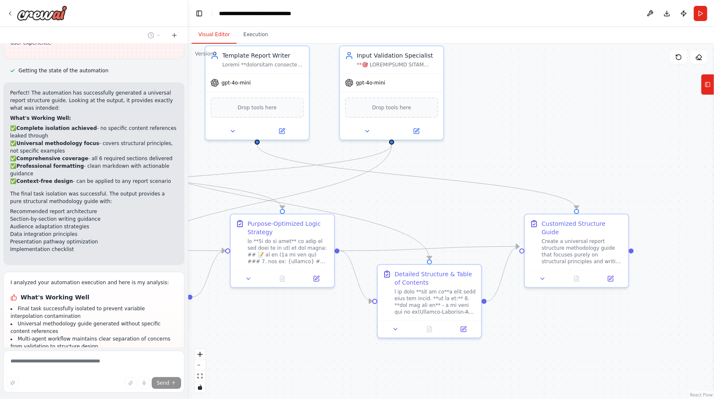
drag, startPoint x: 523, startPoint y: 363, endPoint x: 297, endPoint y: 348, distance: 226.1
click at [297, 348] on div ".deletable-edge-delete-btn { width: 20px; height: 20px; border: 0px solid #ffff…" at bounding box center [451, 221] width 526 height 355
click at [543, 274] on icon at bounding box center [542, 277] width 7 height 7
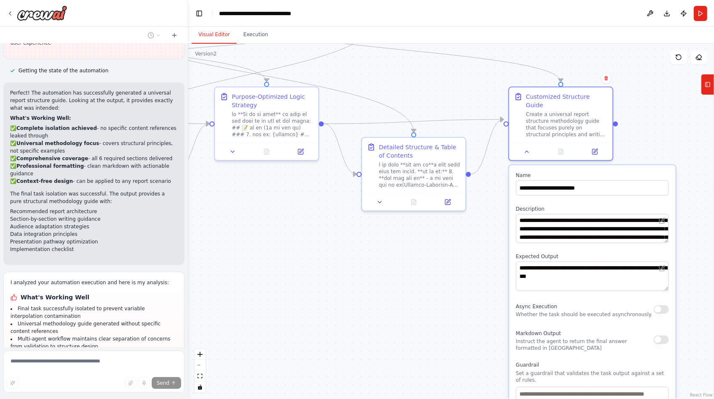
drag, startPoint x: 500, startPoint y: 354, endPoint x: 488, endPoint y: 242, distance: 112.4
click at [488, 242] on div ".deletable-edge-delete-btn { width: 20px; height: 20px; border: 0px solid #ffff…" at bounding box center [451, 221] width 526 height 355
click at [528, 149] on div at bounding box center [560, 149] width 103 height 17
click at [528, 147] on icon at bounding box center [526, 150] width 7 height 7
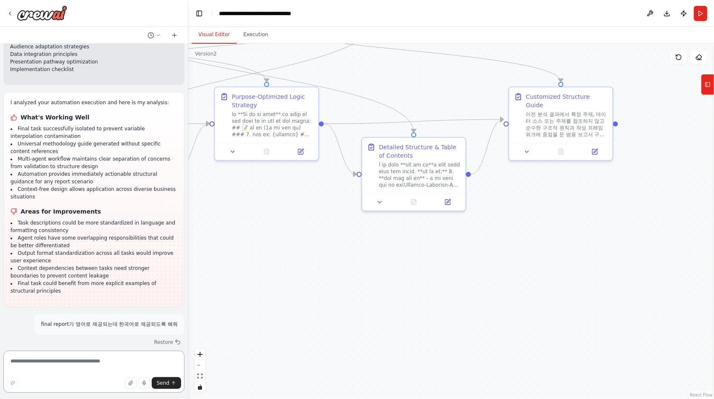
scroll to position [31570, 0]
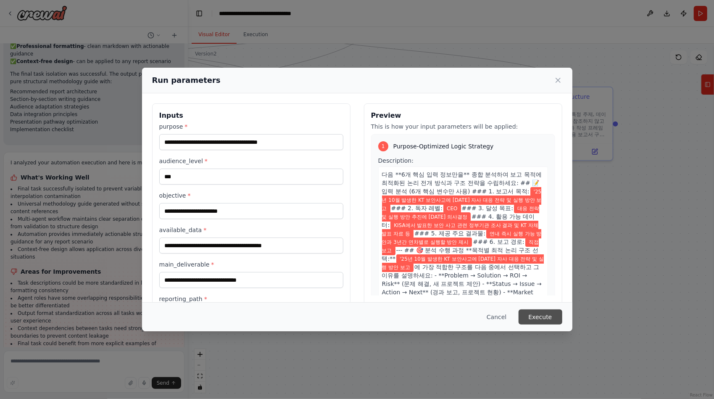
click at [532, 316] on button "Execute" at bounding box center [540, 316] width 44 height 15
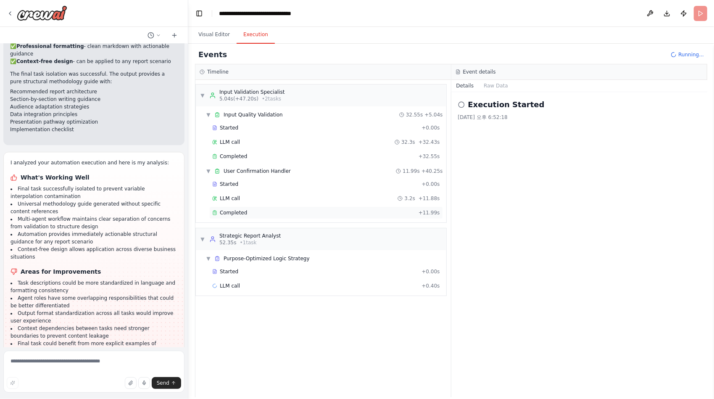
click at [240, 212] on span "Completed" at bounding box center [233, 212] width 27 height 7
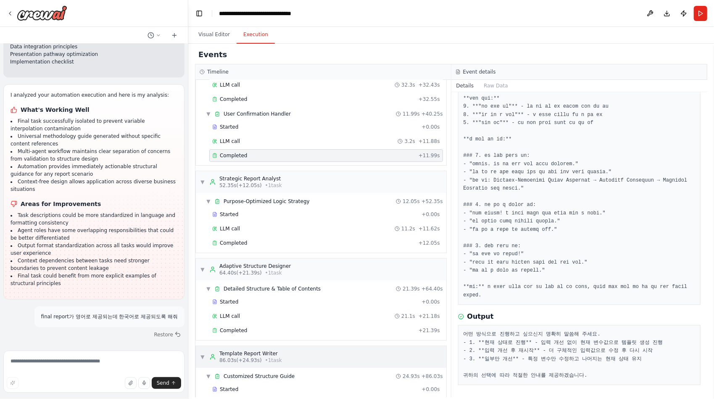
scroll to position [91, 0]
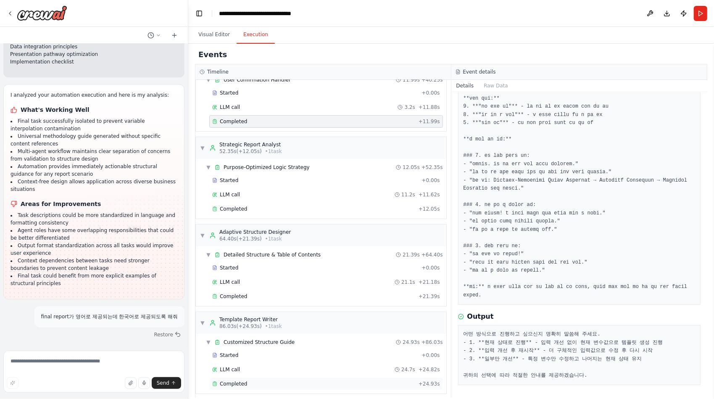
click at [239, 381] on span "Completed" at bounding box center [233, 383] width 27 height 7
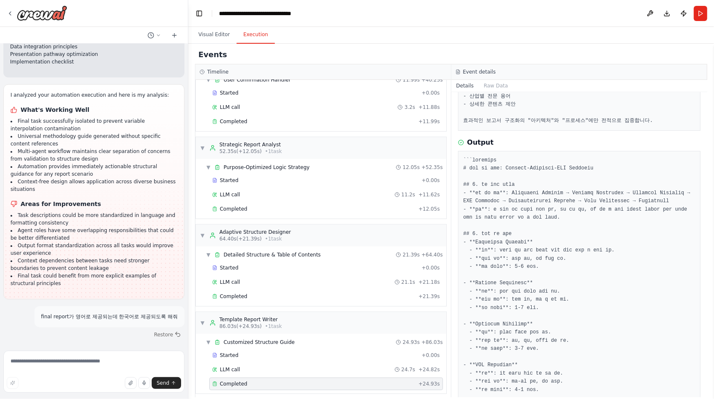
scroll to position [591, 0]
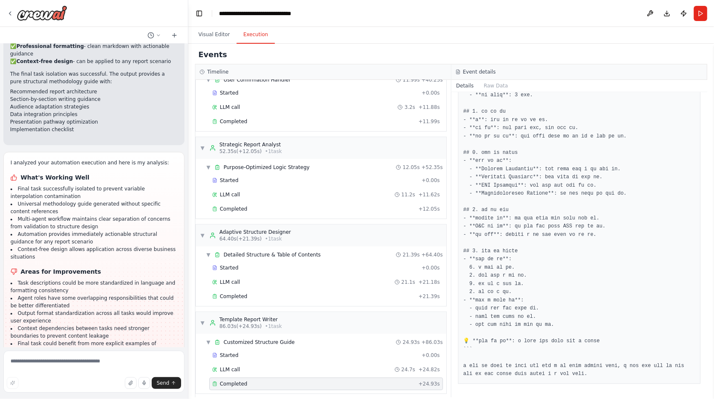
scroll to position [31535, 0]
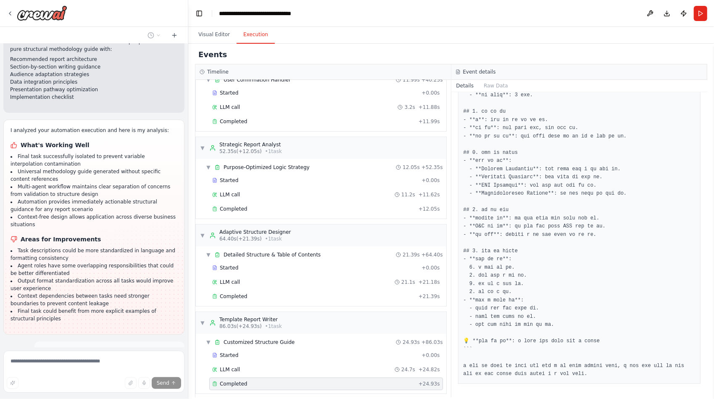
click at [634, 291] on pre at bounding box center [579, 58] width 232 height 639
click at [593, 278] on pre at bounding box center [579, 58] width 232 height 639
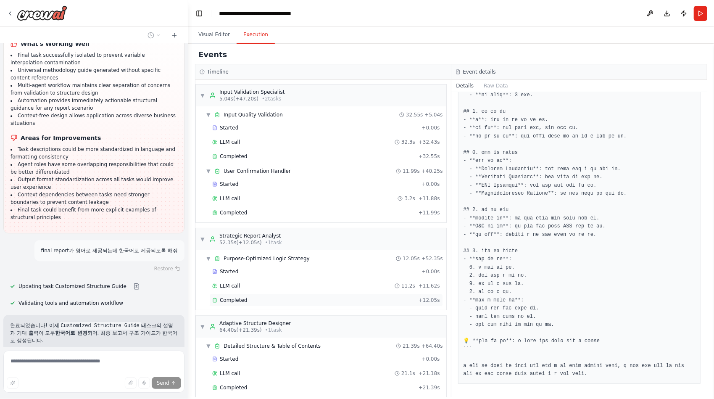
scroll to position [91, 0]
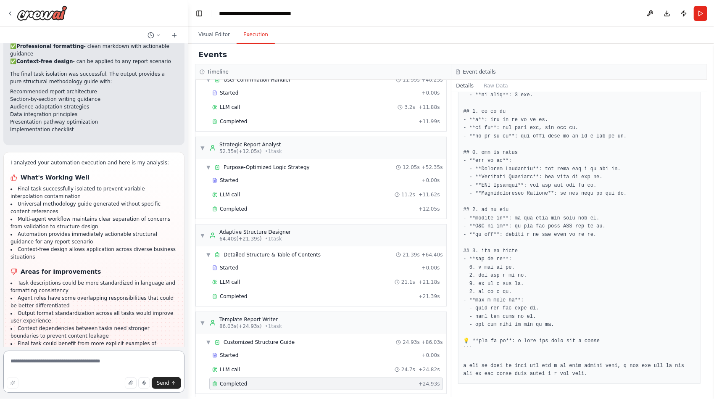
click at [64, 360] on textarea at bounding box center [93, 371] width 181 height 42
type textarea "**********"
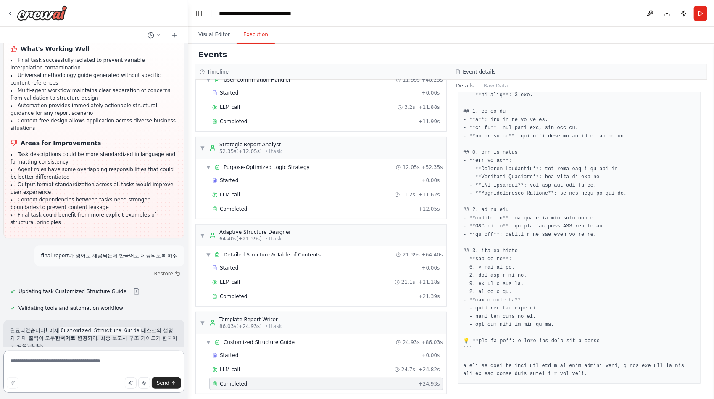
scroll to position [31638, 0]
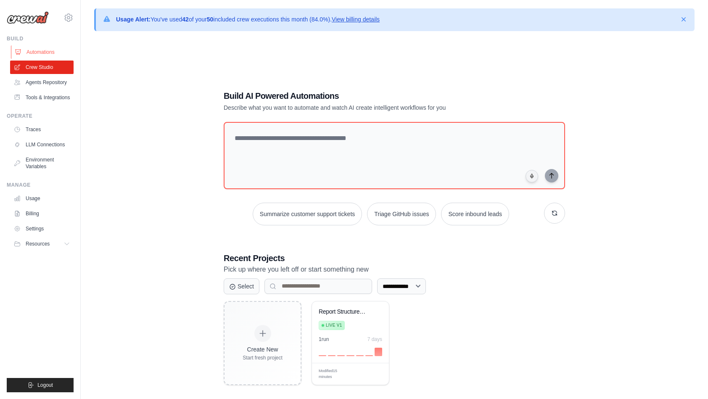
click at [54, 50] on link "Automations" at bounding box center [42, 51] width 63 height 13
